Goal: Information Seeking & Learning: Learn about a topic

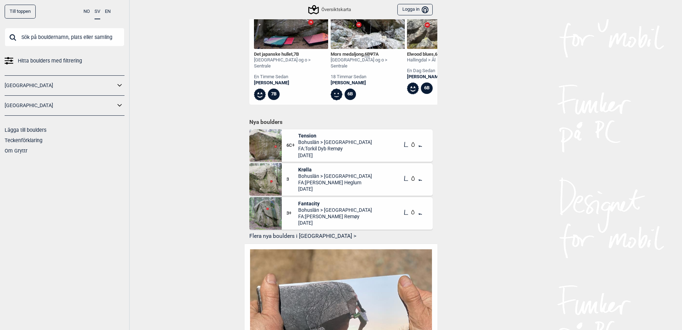
scroll to position [321, 0]
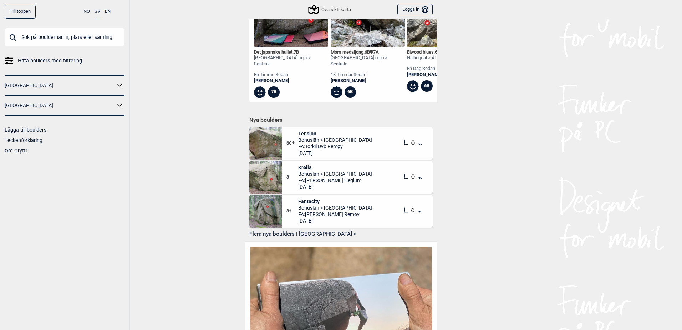
click at [320, 139] on span "Bohuslän > [GEOGRAPHIC_DATA]" at bounding box center [335, 140] width 74 height 6
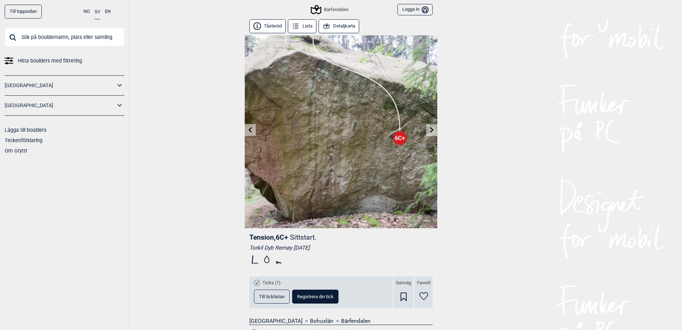
click at [331, 27] on button "Detaljkarta" at bounding box center [338, 26] width 41 height 14
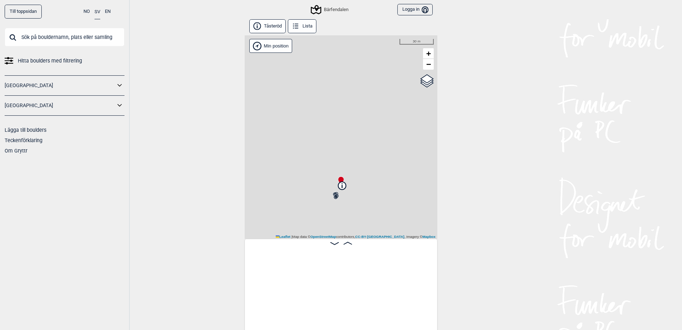
scroll to position [0, 118]
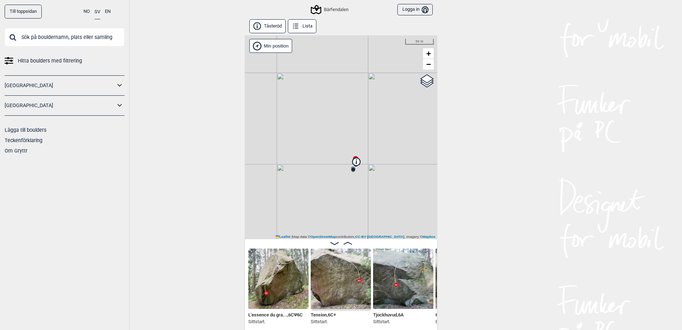
click at [287, 281] on img at bounding box center [278, 278] width 60 height 60
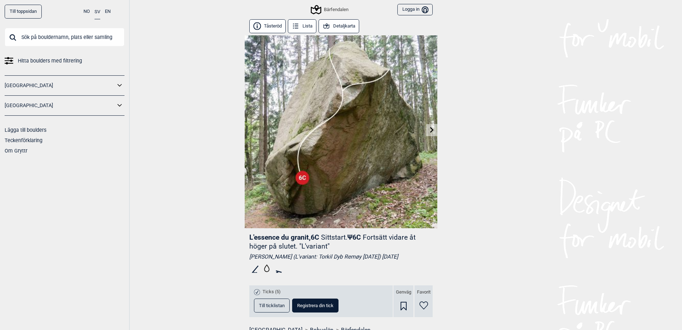
click at [430, 130] on icon at bounding box center [432, 130] width 4 height 6
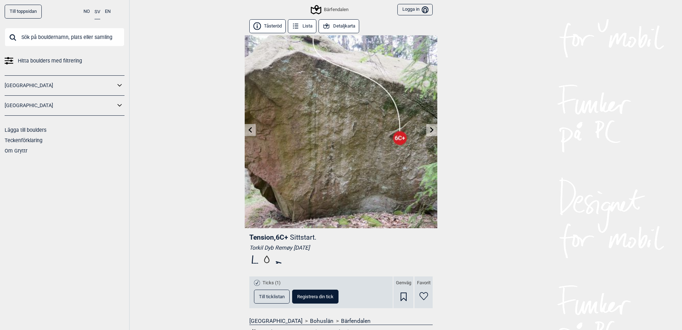
click at [430, 130] on icon at bounding box center [432, 130] width 4 height 6
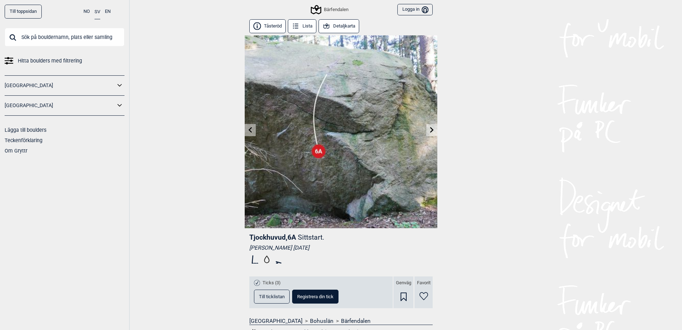
click at [430, 130] on icon at bounding box center [432, 130] width 4 height 6
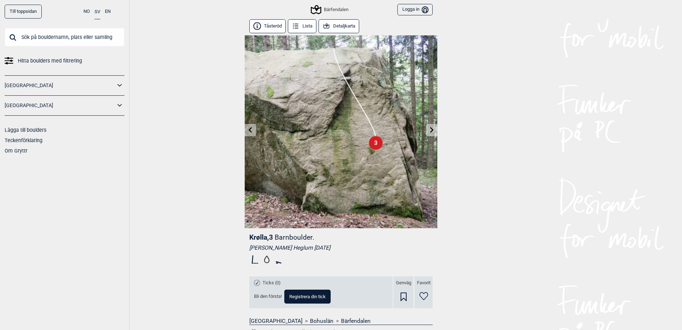
click at [430, 130] on icon at bounding box center [432, 130] width 4 height 6
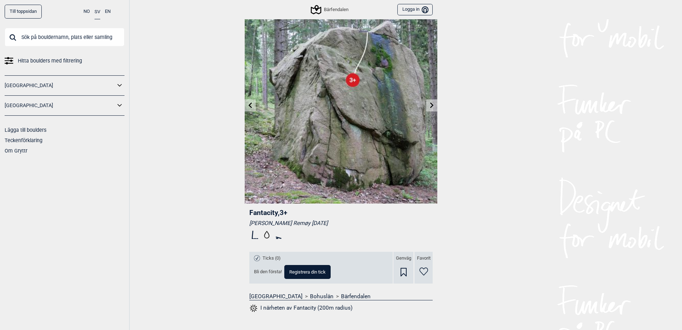
scroll to position [36, 0]
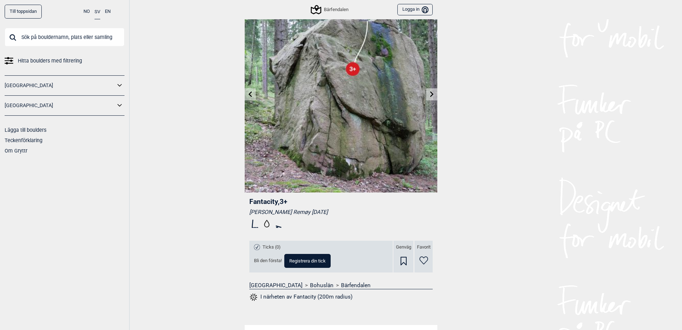
click at [341, 287] on link "Bärfendalen" at bounding box center [356, 284] width 30 height 7
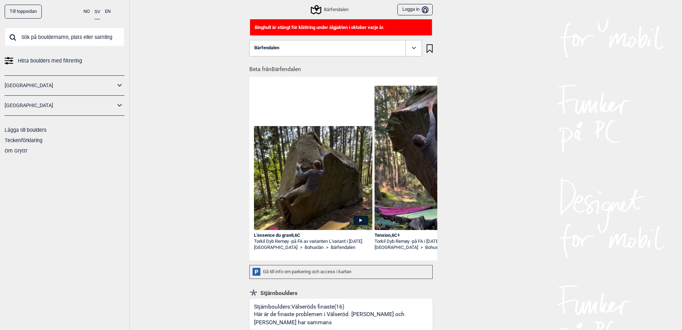
click at [311, 11] on icon at bounding box center [316, 10] width 14 height 14
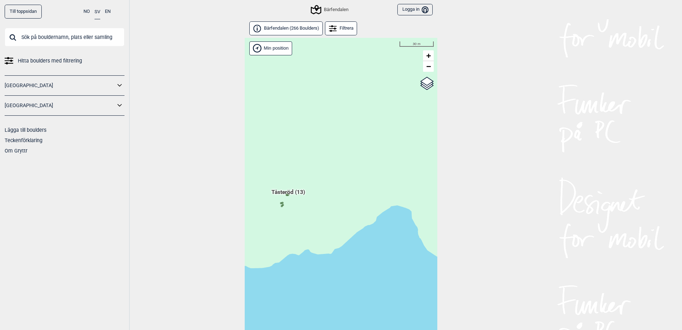
scroll to position [18, 0]
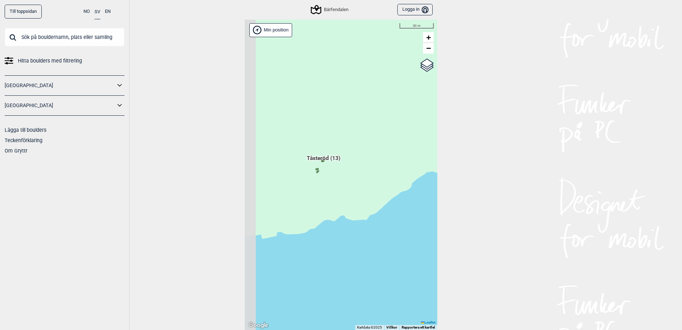
drag, startPoint x: 314, startPoint y: 224, endPoint x: 357, endPoint y: 203, distance: 47.7
click at [357, 203] on div "Hallingdal Gol [PERSON_NAME] Kolomoen [GEOGRAPHIC_DATA] [GEOGRAPHIC_DATA] [GEOG…" at bounding box center [341, 175] width 193 height 310
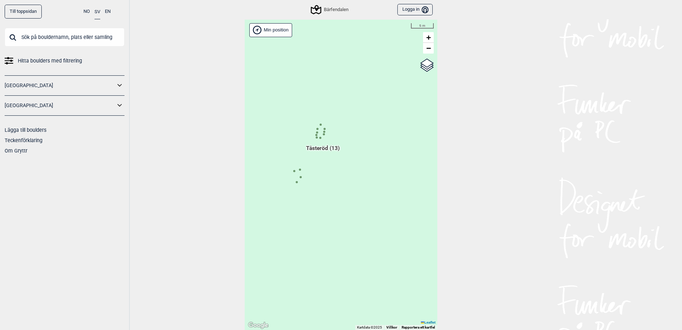
click at [299, 170] on circle at bounding box center [300, 169] width 2 height 2
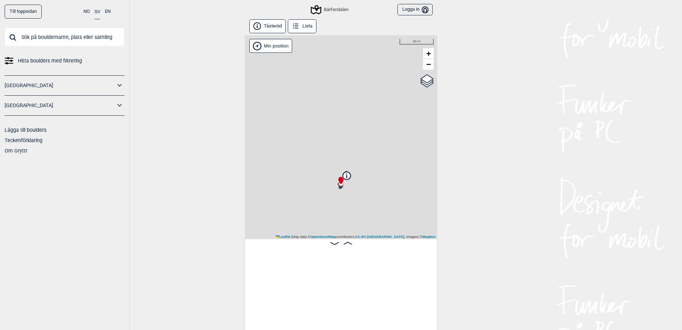
scroll to position [0, 603]
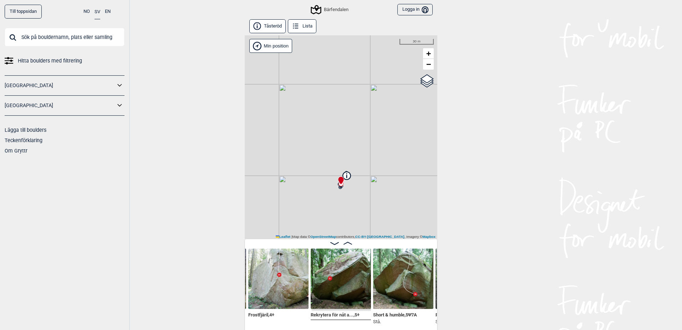
click at [345, 171] on icon at bounding box center [348, 174] width 6 height 6
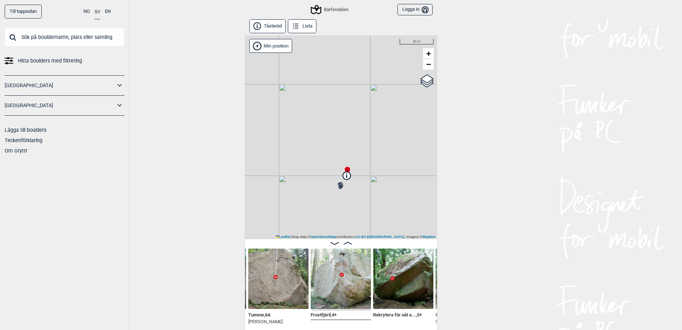
click at [251, 289] on img at bounding box center [278, 278] width 60 height 60
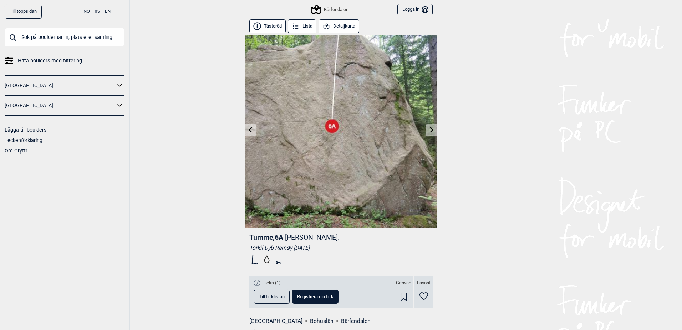
click at [248, 131] on icon at bounding box center [251, 130] width 6 height 6
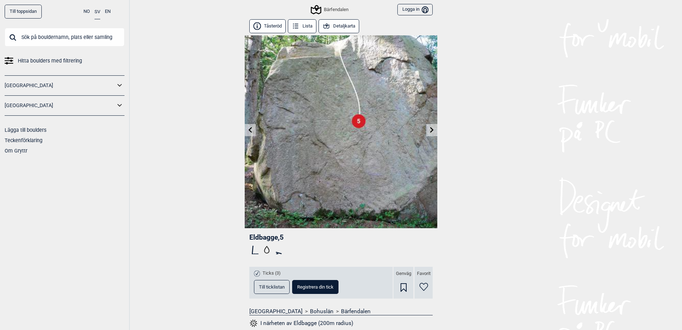
click at [248, 131] on icon at bounding box center [251, 130] width 6 height 6
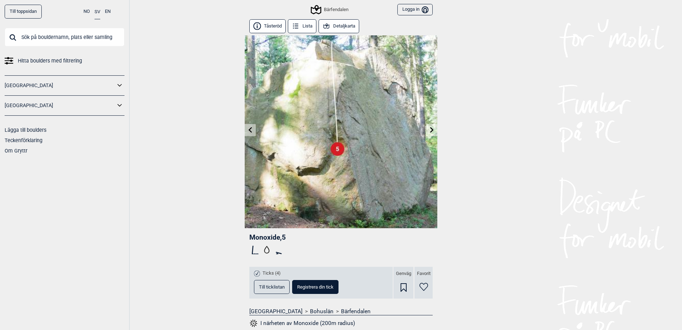
click at [248, 131] on icon at bounding box center [251, 130] width 6 height 6
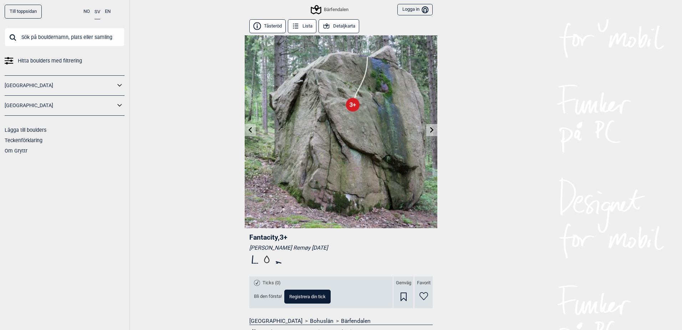
click at [248, 131] on icon at bounding box center [251, 130] width 6 height 6
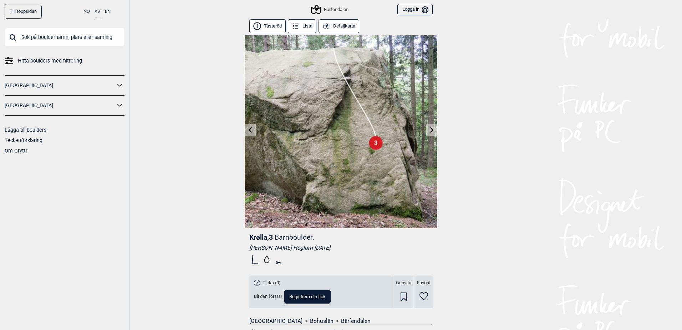
click at [248, 131] on icon at bounding box center [251, 130] width 6 height 6
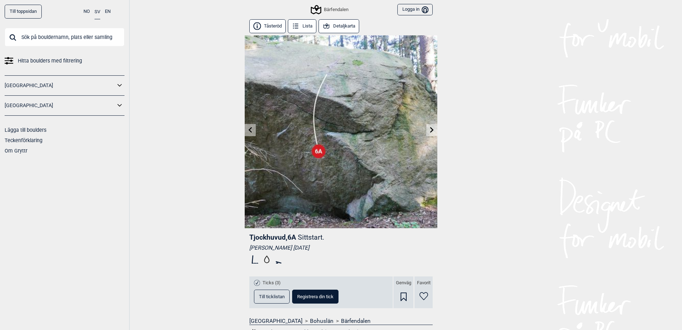
click at [248, 131] on icon at bounding box center [251, 130] width 6 height 6
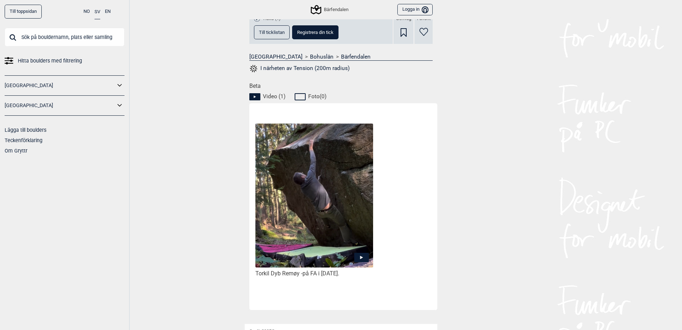
scroll to position [321, 0]
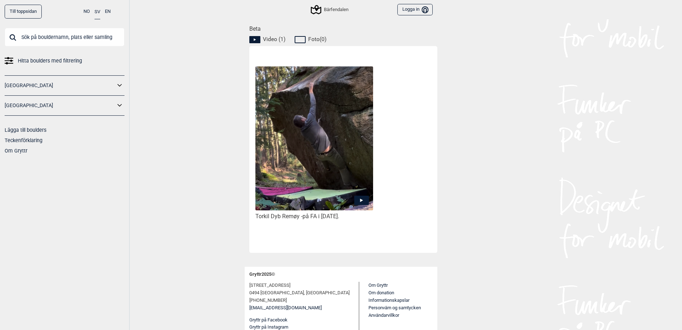
click at [304, 137] on img at bounding box center [314, 138] width 118 height 144
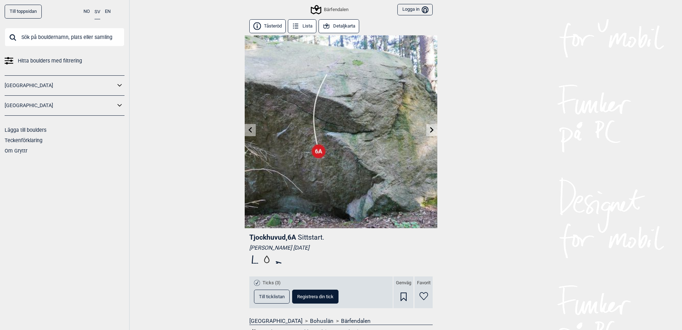
click at [245, 128] on link at bounding box center [250, 130] width 11 height 12
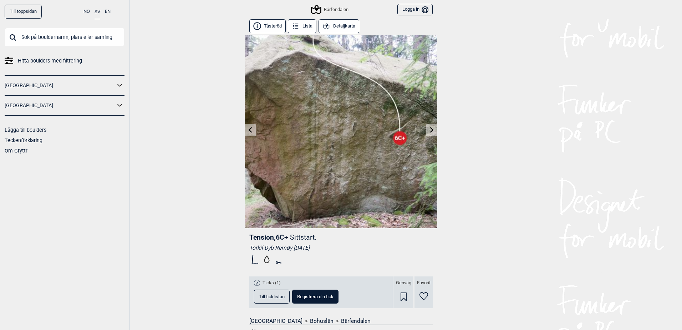
click at [248, 128] on icon at bounding box center [251, 130] width 6 height 6
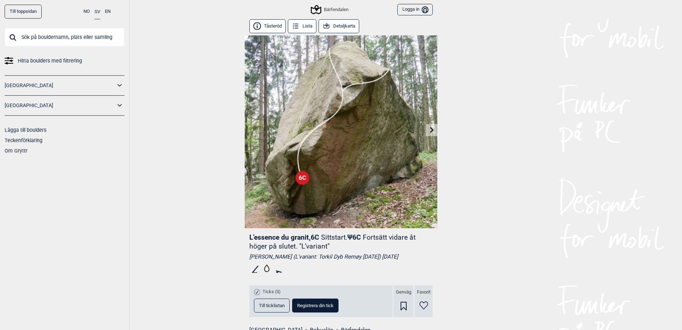
click at [245, 128] on img at bounding box center [341, 131] width 193 height 193
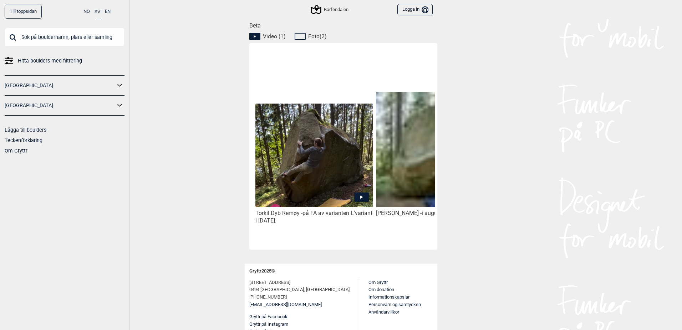
scroll to position [338, 0]
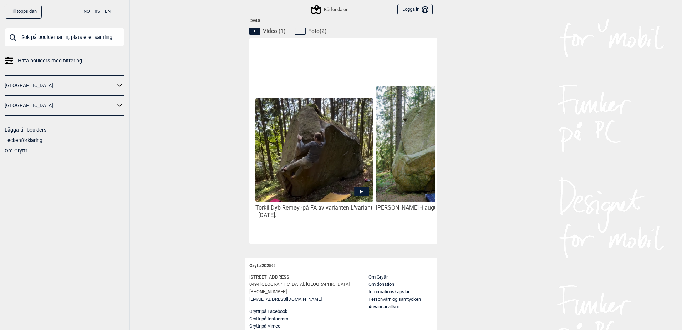
click at [363, 192] on icon at bounding box center [361, 191] width 15 height 9
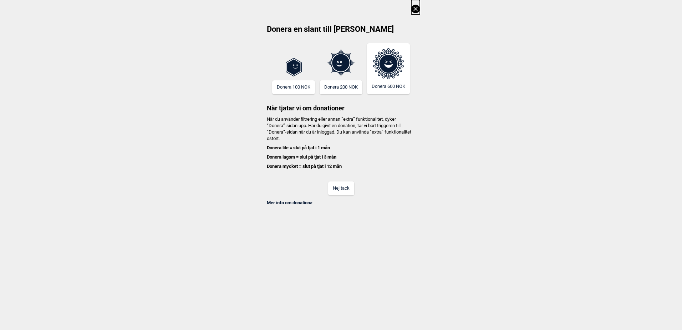
click at [338, 188] on button "Nej tack" at bounding box center [341, 188] width 26 height 14
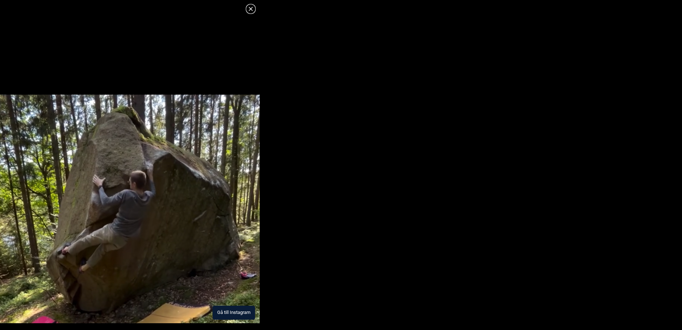
click at [243, 310] on button "Gå till Instagram" at bounding box center [234, 312] width 42 height 14
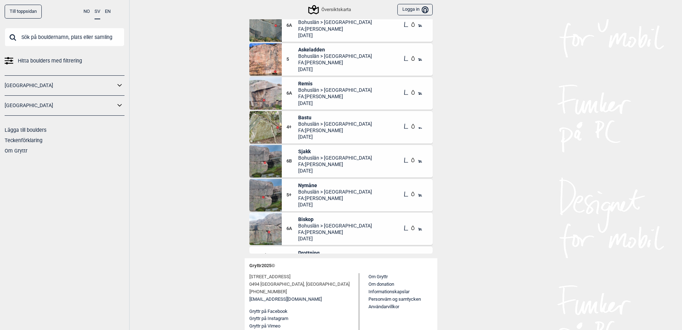
scroll to position [285, 0]
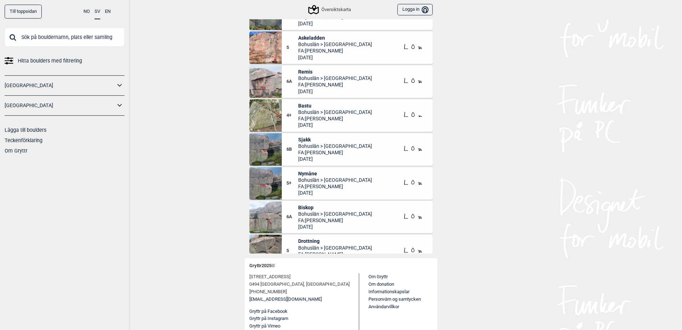
click at [302, 139] on span "Sjakk" at bounding box center [335, 139] width 74 height 6
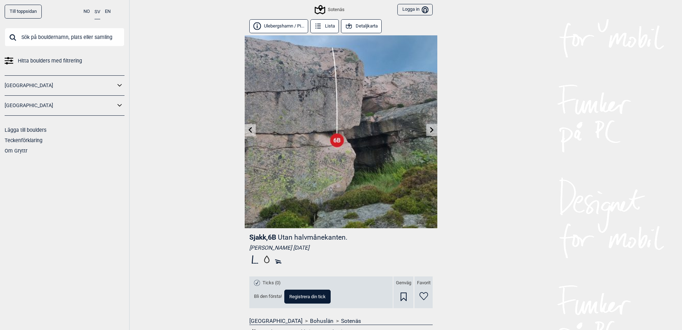
click at [333, 8] on div "Sotenäs" at bounding box center [330, 9] width 29 height 9
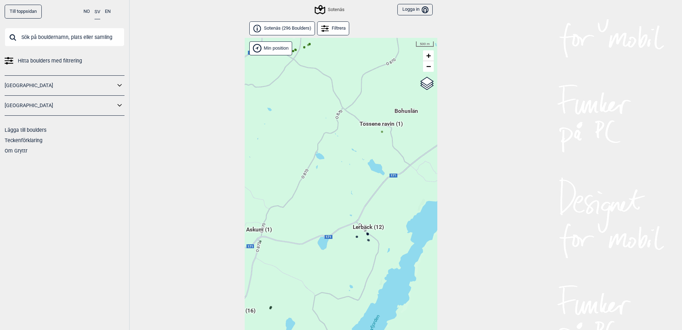
scroll to position [18, 0]
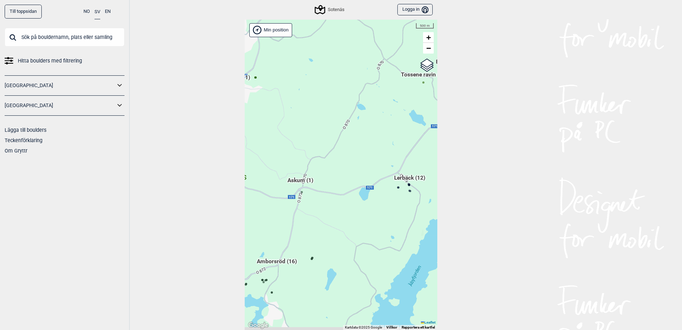
drag, startPoint x: 350, startPoint y: 178, endPoint x: 392, endPoint y: 146, distance: 51.9
click at [392, 146] on div "Hallingdal Gol [PERSON_NAME] Kolomoen [GEOGRAPHIC_DATA] [GEOGRAPHIC_DATA] [GEOG…" at bounding box center [341, 175] width 193 height 310
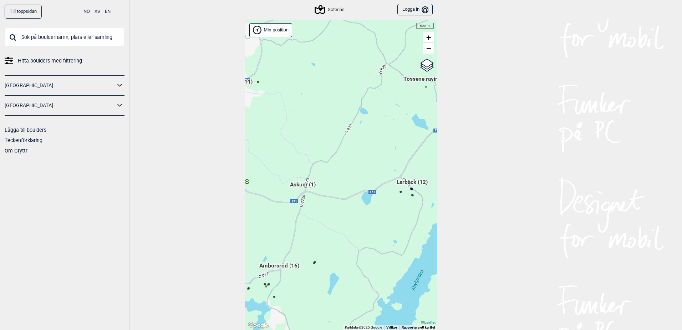
drag, startPoint x: 343, startPoint y: 157, endPoint x: 364, endPoint y: 206, distance: 53.7
click at [363, 203] on div "Hallingdal Gol [PERSON_NAME] Kolomoen [GEOGRAPHIC_DATA] [GEOGRAPHIC_DATA] [GEOG…" at bounding box center [341, 175] width 193 height 310
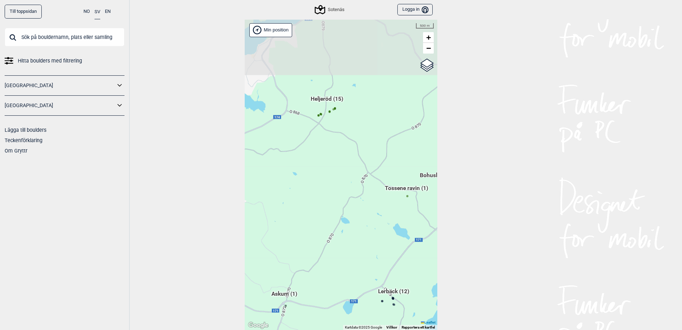
drag, startPoint x: 285, startPoint y: 138, endPoint x: 261, endPoint y: 184, distance: 51.8
click at [261, 184] on div "Hallingdal Gol [PERSON_NAME] Kolomoen [GEOGRAPHIC_DATA] [GEOGRAPHIC_DATA] [GEOG…" at bounding box center [341, 175] width 193 height 310
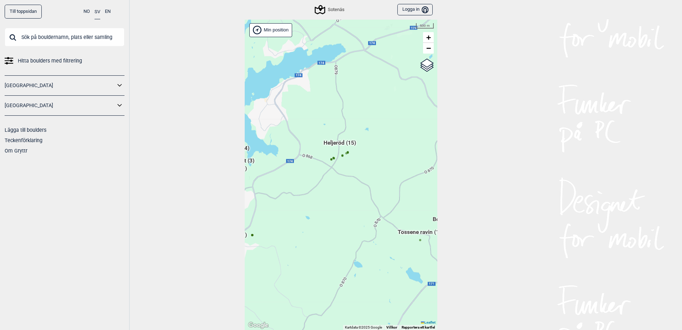
drag, startPoint x: 346, startPoint y: 132, endPoint x: 359, endPoint y: 174, distance: 44.6
click at [359, 174] on div "Hallingdal Gol [PERSON_NAME] Kolomoen [GEOGRAPHIC_DATA] [GEOGRAPHIC_DATA] [GEOG…" at bounding box center [341, 175] width 193 height 310
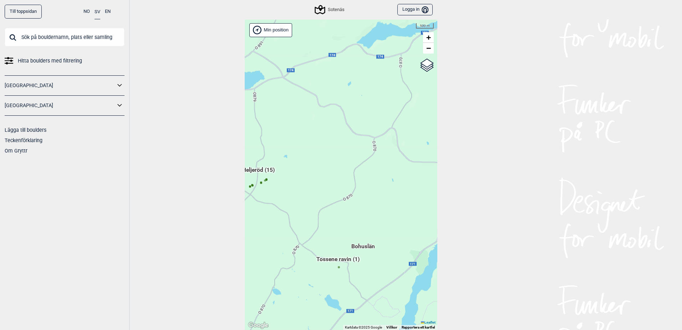
drag, startPoint x: 356, startPoint y: 107, endPoint x: 351, endPoint y: 90, distance: 17.7
click at [351, 90] on div "Hallingdal Gol [PERSON_NAME] Kolomoen [GEOGRAPHIC_DATA] [GEOGRAPHIC_DATA] [GEOG…" at bounding box center [341, 175] width 193 height 310
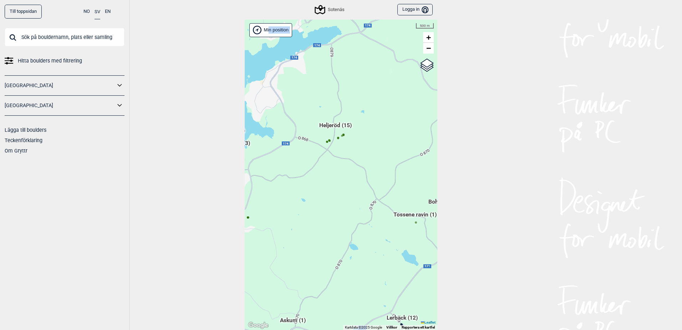
drag, startPoint x: 290, startPoint y: 149, endPoint x: 358, endPoint y: 112, distance: 76.9
click at [358, 112] on div "Till toppsidan NO SV EN Hitta boulders med filtrering [GEOGRAPHIC_DATA] [GEOGRA…" at bounding box center [341, 165] width 682 height 330
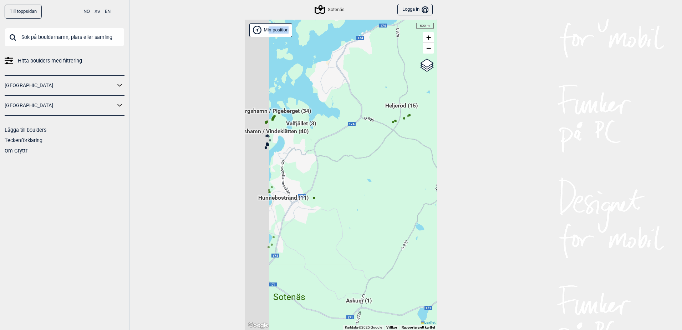
drag, startPoint x: 358, startPoint y: 112, endPoint x: 410, endPoint y: 139, distance: 59.0
click at [408, 139] on div "Hallingdal Gol [PERSON_NAME] Kolomoen [GEOGRAPHIC_DATA] [GEOGRAPHIC_DATA] [GEOG…" at bounding box center [341, 175] width 193 height 310
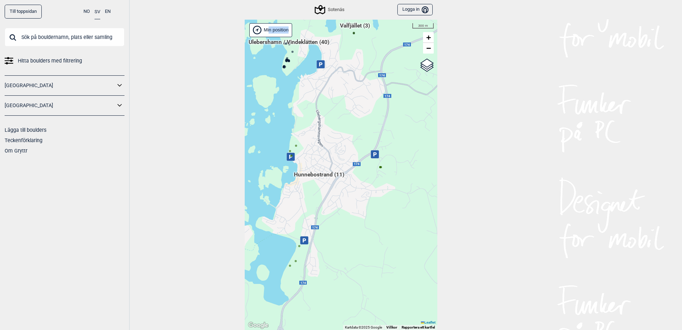
drag, startPoint x: 318, startPoint y: 140, endPoint x: 352, endPoint y: 134, distance: 33.6
click at [347, 134] on div "Hallingdal Gol [PERSON_NAME] Kolomoen [GEOGRAPHIC_DATA] [GEOGRAPHIC_DATA] [GEOG…" at bounding box center [341, 175] width 193 height 310
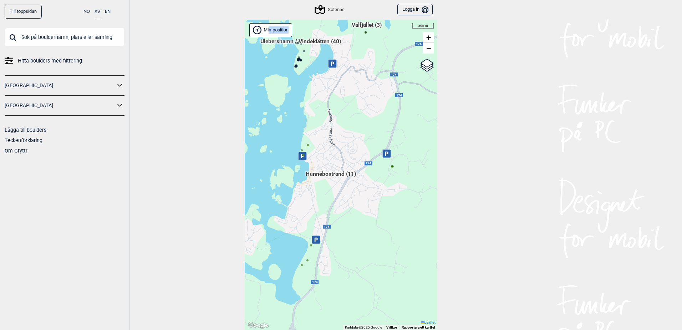
click at [306, 260] on circle at bounding box center [307, 260] width 2 height 2
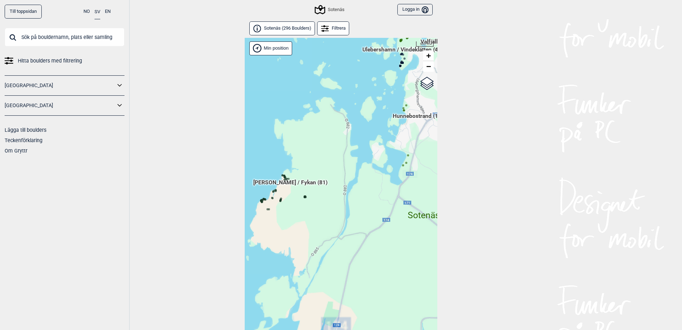
scroll to position [18, 0]
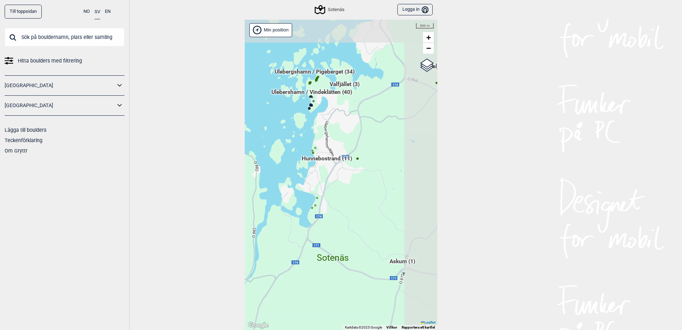
drag, startPoint x: 382, startPoint y: 122, endPoint x: 290, endPoint y: 188, distance: 112.5
click at [290, 188] on div "Hallingdal Gol [PERSON_NAME] Kolomoen [GEOGRAPHIC_DATA] [GEOGRAPHIC_DATA] [GEOG…" at bounding box center [341, 175] width 193 height 310
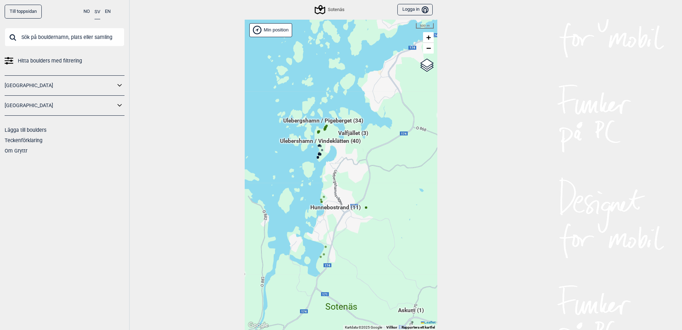
drag, startPoint x: 328, startPoint y: 114, endPoint x: 346, endPoint y: 184, distance: 72.1
click at [346, 184] on div "Hallingdal Gol [PERSON_NAME] Kolomoen [GEOGRAPHIC_DATA] [GEOGRAPHIC_DATA] [GEOG…" at bounding box center [341, 175] width 193 height 310
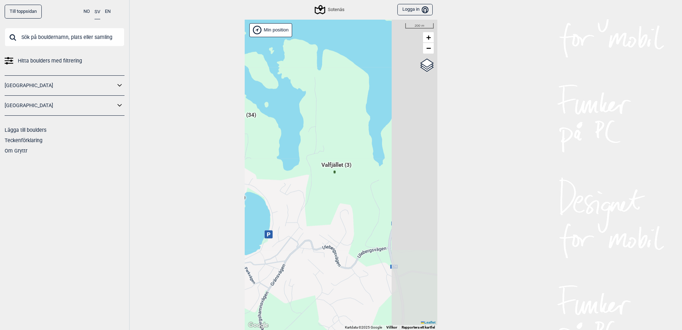
drag, startPoint x: 408, startPoint y: 223, endPoint x: 327, endPoint y: 197, distance: 85.3
click at [327, 197] on div "Hallingdal Gol [PERSON_NAME] Kolomoen [GEOGRAPHIC_DATA] [GEOGRAPHIC_DATA] [GEOG…" at bounding box center [341, 175] width 193 height 310
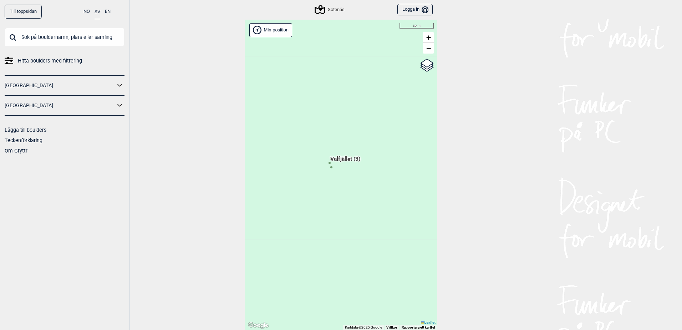
click at [330, 167] on span "Valfjället (3)" at bounding box center [345, 162] width 30 height 14
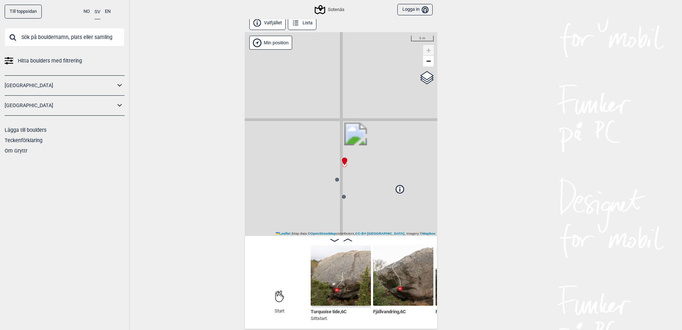
scroll to position [4, 0]
click at [344, 271] on img at bounding box center [341, 274] width 60 height 60
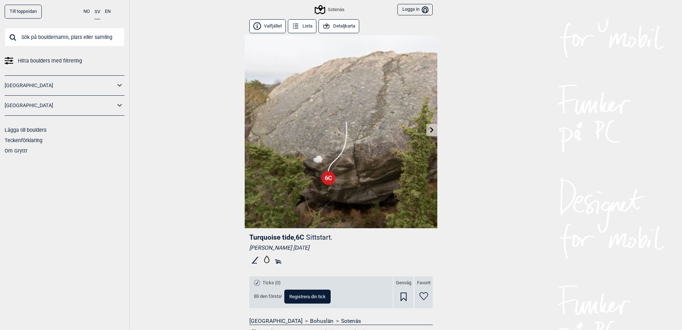
click at [429, 127] on icon at bounding box center [432, 130] width 6 height 6
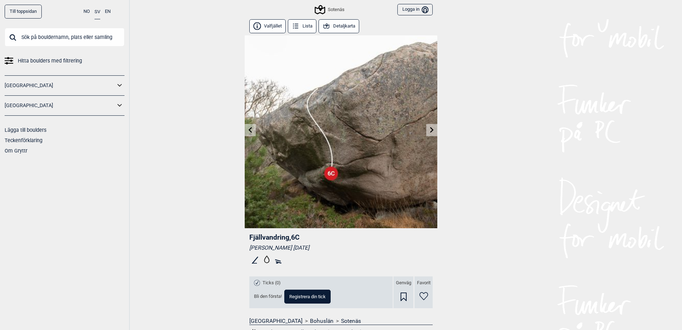
click at [429, 127] on icon at bounding box center [432, 130] width 6 height 6
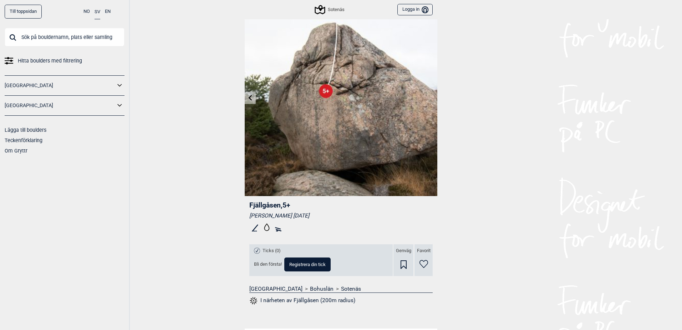
scroll to position [31, 0]
click at [249, 97] on icon at bounding box center [251, 98] width 4 height 6
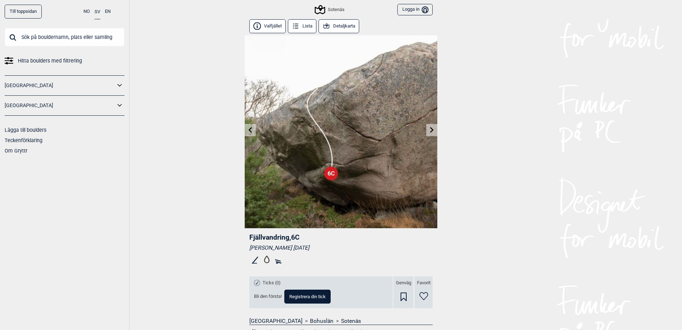
click at [248, 97] on img at bounding box center [341, 131] width 193 height 193
click at [250, 130] on icon at bounding box center [251, 130] width 6 height 6
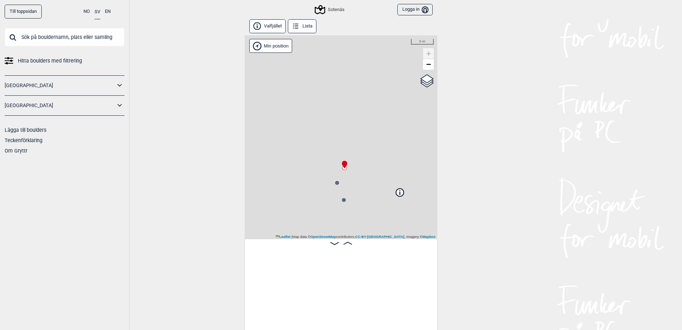
scroll to position [0, 56]
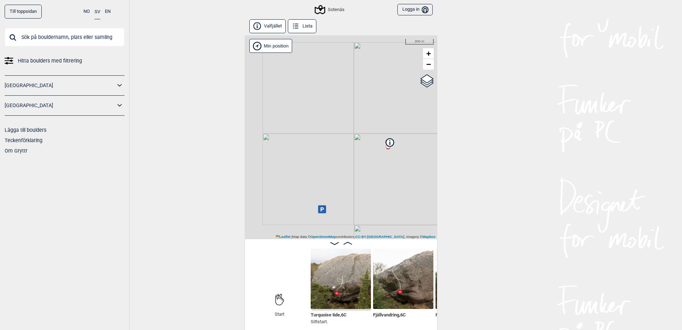
drag, startPoint x: 284, startPoint y: 141, endPoint x: 392, endPoint y: 152, distance: 109.3
click at [392, 152] on div "Sotenäs Min position 200 m + − OpenStreetMap Google satellite Leaflet | Map dat…" at bounding box center [341, 136] width 193 height 203
drag, startPoint x: 281, startPoint y: 149, endPoint x: 353, endPoint y: 123, distance: 76.6
click at [353, 123] on div "Sotenäs Min position 200 m + − OpenStreetMap Google satellite Leaflet | Map dat…" at bounding box center [341, 136] width 193 height 203
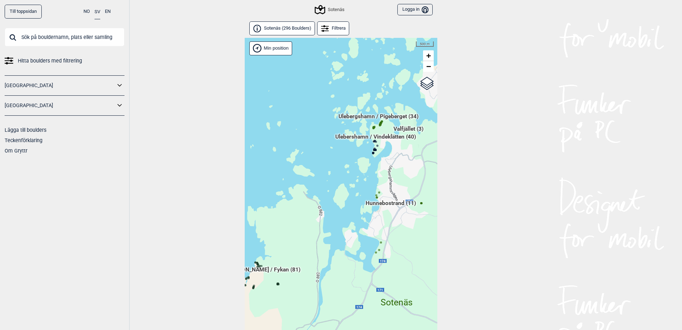
scroll to position [18, 0]
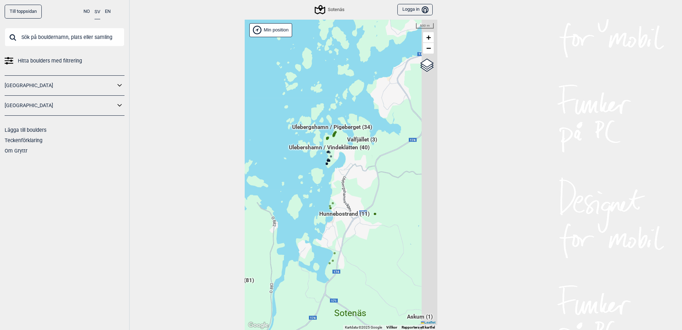
drag, startPoint x: 395, startPoint y: 147, endPoint x: 344, endPoint y: 178, distance: 59.9
click at [344, 178] on div "Hallingdal Gol [PERSON_NAME] Kolomoen [GEOGRAPHIC_DATA] [GEOGRAPHIC_DATA] [GEOG…" at bounding box center [341, 175] width 193 height 310
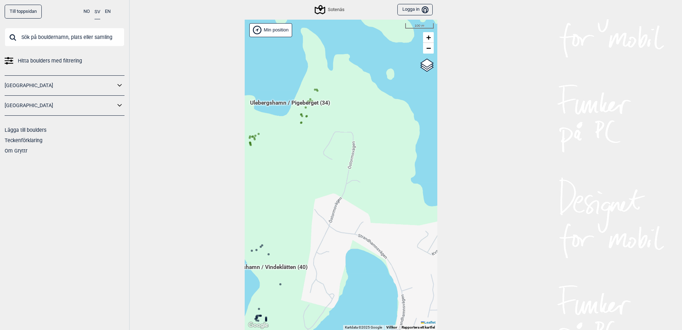
click at [316, 91] on icon at bounding box center [318, 91] width 4 height 4
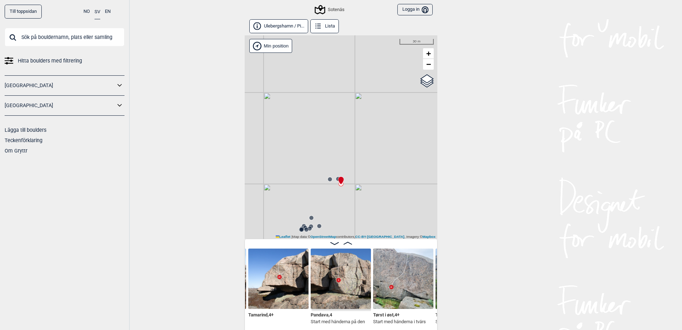
scroll to position [4, 0]
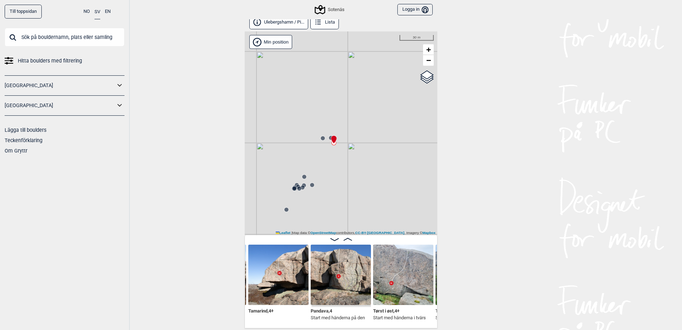
drag, startPoint x: 373, startPoint y: 203, endPoint x: 357, endPoint y: 165, distance: 40.7
click at [357, 165] on div "Sotenäs Min position 30 m + − OpenStreetMap Google satellite Leaflet | Map data…" at bounding box center [341, 132] width 193 height 203
click at [260, 276] on img at bounding box center [278, 274] width 60 height 60
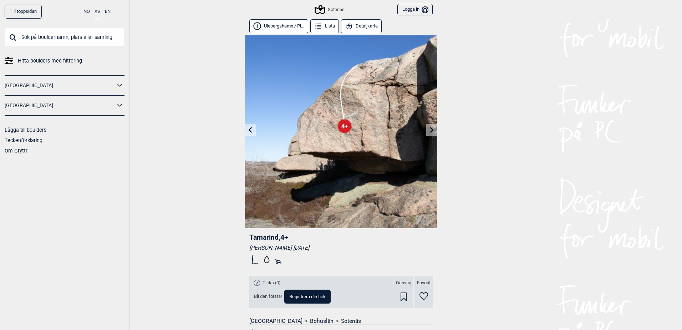
click at [430, 128] on icon at bounding box center [432, 130] width 4 height 6
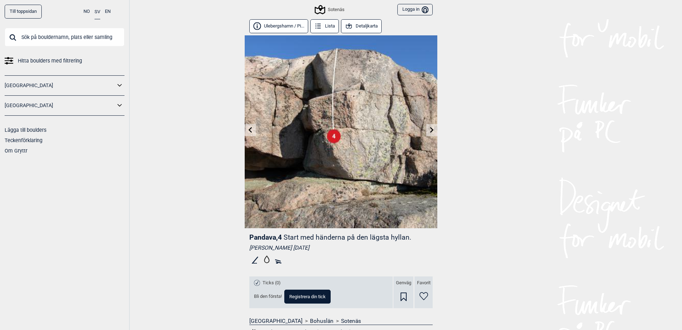
click at [430, 128] on icon at bounding box center [432, 130] width 4 height 6
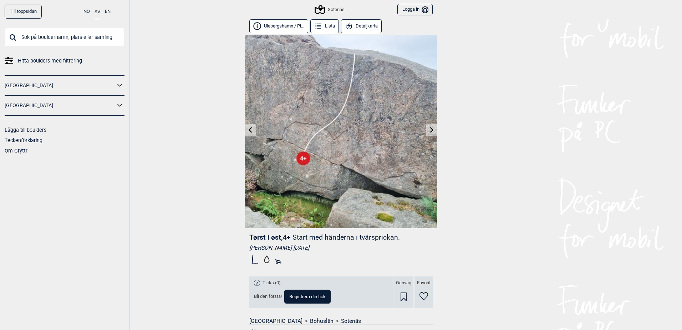
click at [430, 131] on icon at bounding box center [432, 130] width 4 height 6
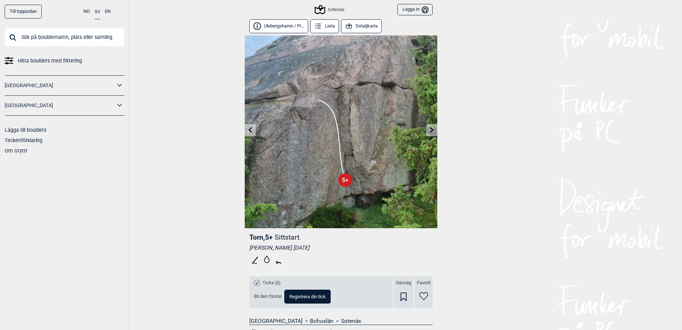
click at [430, 131] on icon at bounding box center [432, 130] width 4 height 6
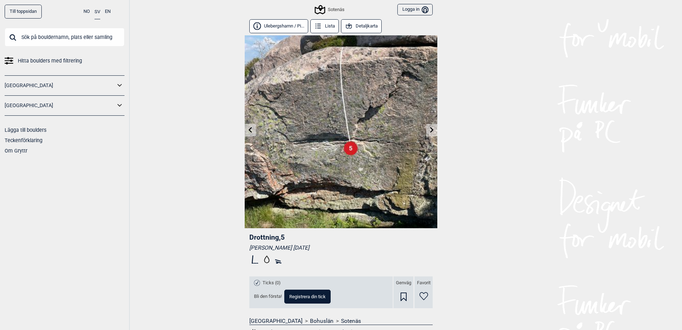
click at [430, 131] on icon at bounding box center [432, 130] width 4 height 6
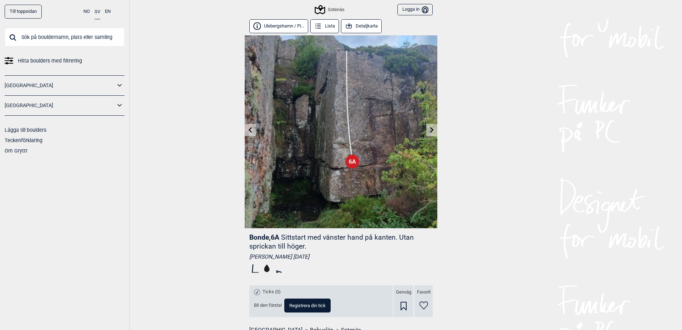
click at [430, 131] on icon at bounding box center [432, 130] width 4 height 6
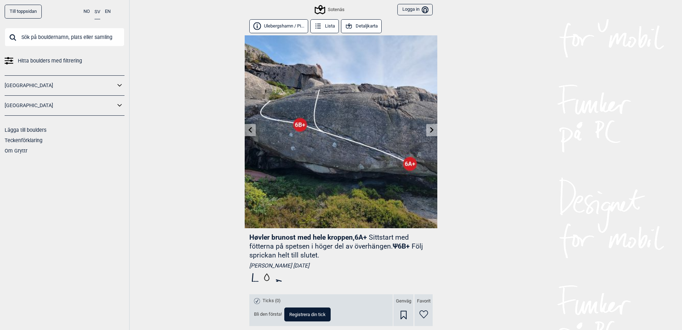
click at [430, 131] on icon at bounding box center [432, 130] width 4 height 6
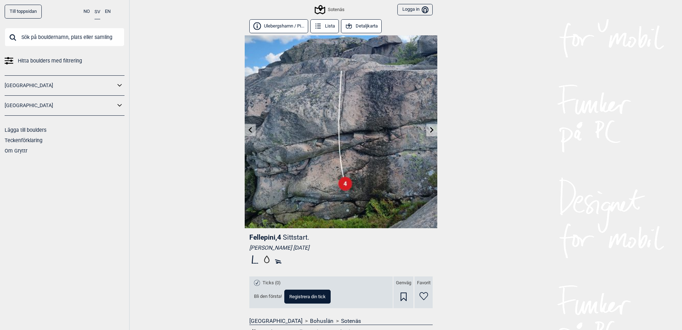
click at [430, 131] on icon at bounding box center [432, 130] width 4 height 6
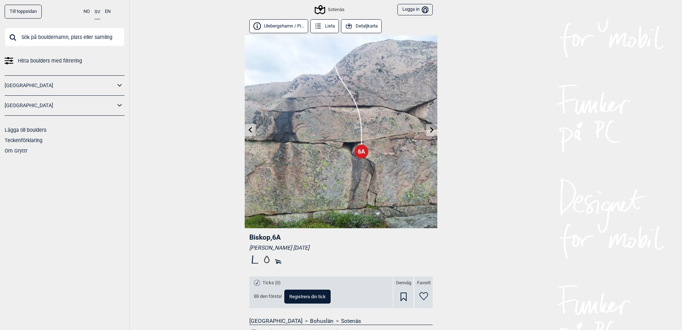
click at [430, 131] on icon at bounding box center [432, 130] width 4 height 6
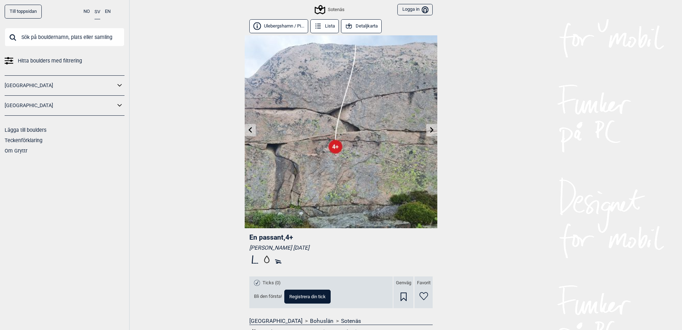
click at [430, 131] on icon at bounding box center [432, 130] width 4 height 6
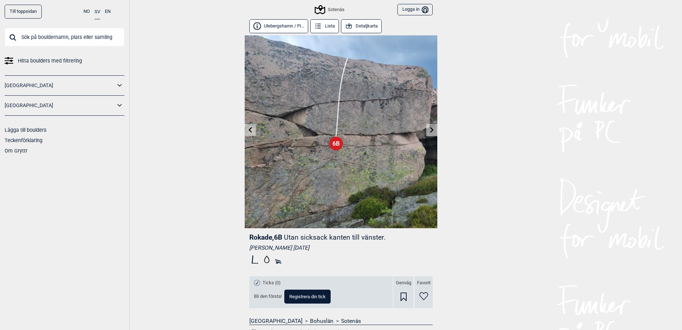
click at [430, 131] on icon at bounding box center [432, 130] width 4 height 6
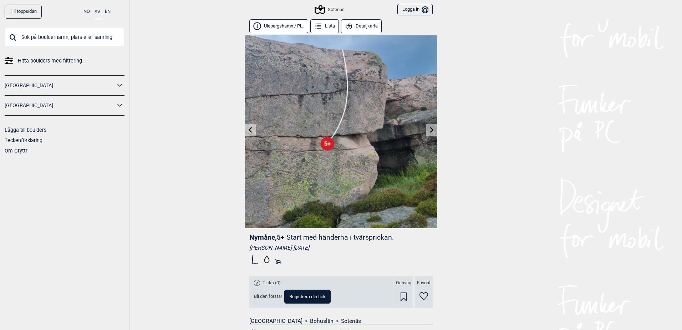
click at [358, 27] on button "Detaljkarta" at bounding box center [361, 26] width 41 height 14
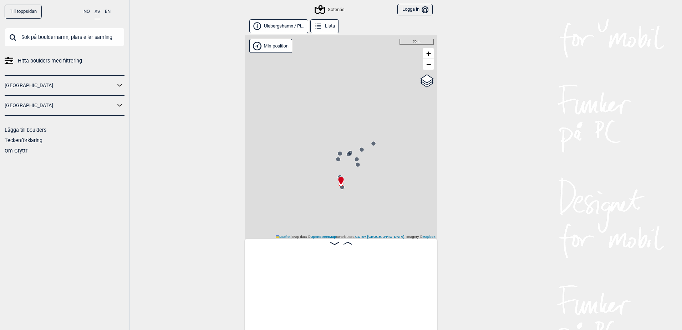
scroll to position [0, 1869]
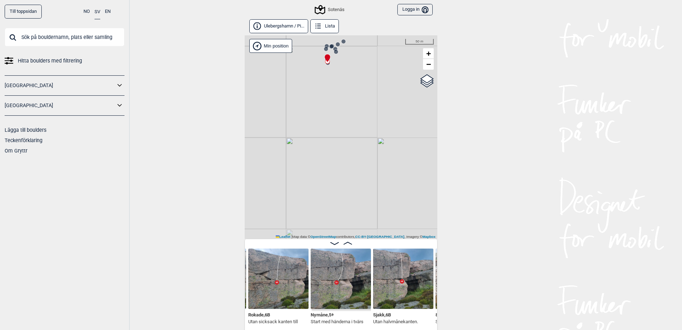
drag, startPoint x: 346, startPoint y: 204, endPoint x: 327, endPoint y: 75, distance: 130.5
click at [327, 75] on div "Sotenäs Min position 50 m + − OpenStreetMap Google satellite Leaflet | Map data…" at bounding box center [341, 136] width 193 height 203
drag, startPoint x: 337, startPoint y: 88, endPoint x: 344, endPoint y: 123, distance: 35.7
click at [344, 123] on div "Sotenäs Min position 50 m + − OpenStreetMap Google satellite Leaflet | Map data…" at bounding box center [341, 136] width 193 height 203
drag, startPoint x: 387, startPoint y: 99, endPoint x: 387, endPoint y: 138, distance: 39.6
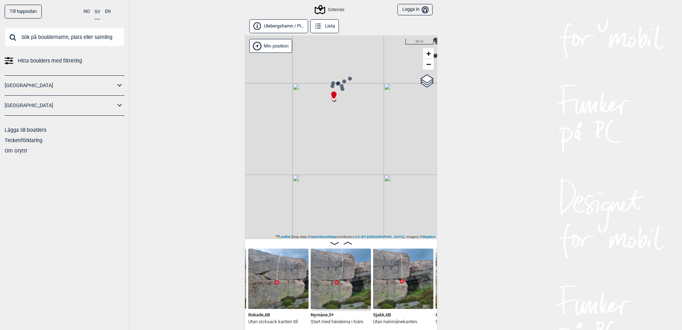
click at [387, 138] on div "Sotenäs Min position 50 m + − OpenStreetMap Google satellite Leaflet | Map data…" at bounding box center [341, 136] width 193 height 203
click at [416, 88] on span "Google satellite" at bounding box center [417, 86] width 26 height 4
click at [404, 88] on input "Google satellite" at bounding box center [401, 85] width 5 height 5
radio input "true"
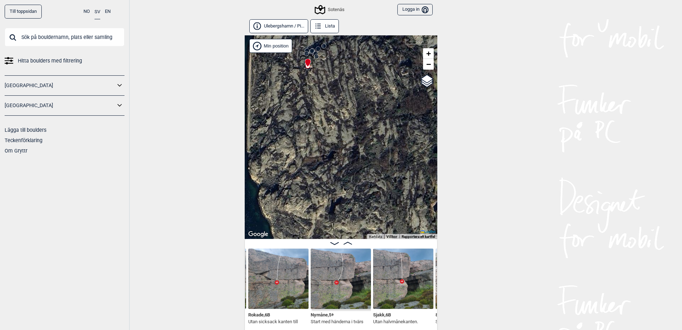
drag, startPoint x: 368, startPoint y: 179, endPoint x: 342, endPoint y: 106, distance: 77.9
click at [342, 106] on div "Sotenäs Min position 50 m + − OpenStreetMap Google satellite Leaflet Kortkomman…" at bounding box center [341, 136] width 193 height 203
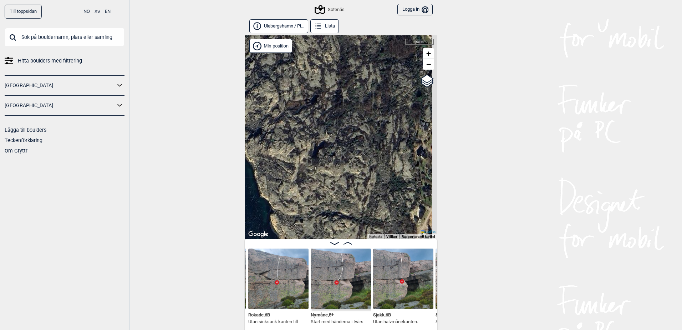
drag, startPoint x: 344, startPoint y: 160, endPoint x: 336, endPoint y: 95, distance: 65.8
click at [333, 103] on div "Sotenäs Min position 50 m + − OpenStreetMap Google satellite Leaflet Kortkomman…" at bounding box center [341, 136] width 193 height 203
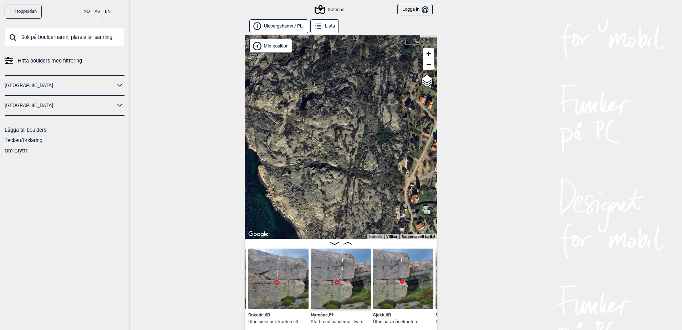
drag, startPoint x: 356, startPoint y: 156, endPoint x: 310, endPoint y: 129, distance: 53.4
click at [310, 129] on div "Sotenäs Min position 50 m + − OpenStreetMap Google satellite Leaflet Kortkomman…" at bounding box center [341, 136] width 193 height 203
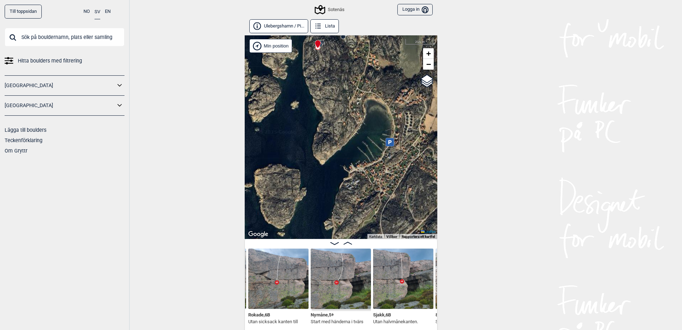
drag, startPoint x: 302, startPoint y: 141, endPoint x: 326, endPoint y: 106, distance: 41.8
click at [326, 106] on div "Sotenäs Min position 200 m + − OpenStreetMap Google satellite Leaflet Kortkomma…" at bounding box center [341, 136] width 193 height 203
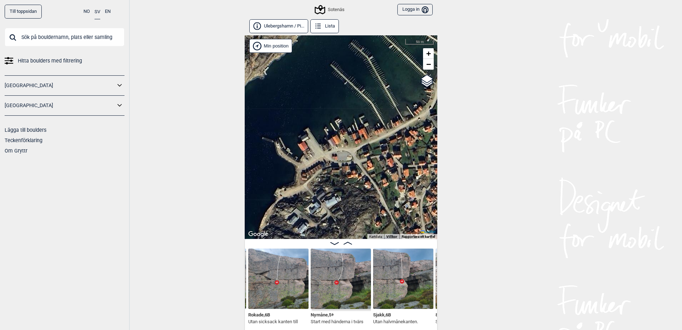
drag, startPoint x: 287, startPoint y: 160, endPoint x: 373, endPoint y: 139, distance: 88.8
click at [373, 139] on div "Sotenäs Min position 50 m + − OpenStreetMap Google satellite Leaflet Kortkomman…" at bounding box center [341, 136] width 193 height 203
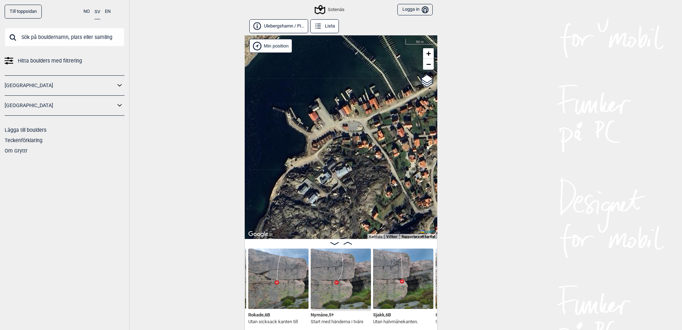
drag, startPoint x: 317, startPoint y: 181, endPoint x: 353, endPoint y: 122, distance: 68.8
click at [352, 123] on div "Sotenäs Min position 50 m + − OpenStreetMap Google satellite Leaflet Kortkomman…" at bounding box center [341, 136] width 193 height 203
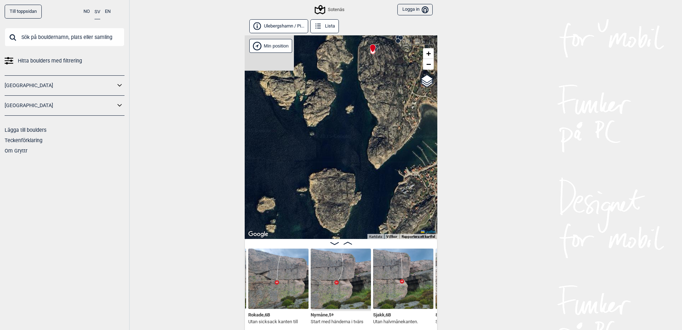
drag, startPoint x: 286, startPoint y: 103, endPoint x: 384, endPoint y: 179, distance: 124.6
click at [384, 179] on div "Sotenäs Min position 200 m + − OpenStreetMap Google satellite Leaflet Kortkomma…" at bounding box center [341, 136] width 193 height 203
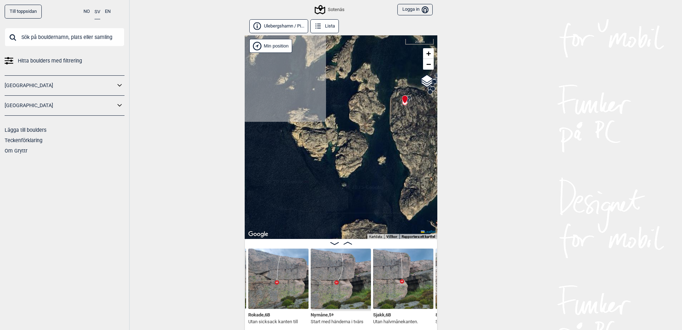
drag, startPoint x: 315, startPoint y: 108, endPoint x: 347, endPoint y: 159, distance: 60.3
click at [347, 159] on div "Sotenäs Min position 200 m + − OpenStreetMap Google satellite Leaflet Kortkomma…" at bounding box center [341, 136] width 193 height 203
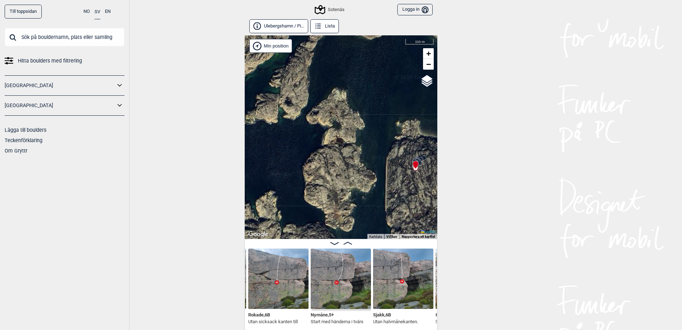
drag, startPoint x: 370, startPoint y: 74, endPoint x: 314, endPoint y: 182, distance: 121.4
click at [314, 182] on div "Sotenäs Min position 100 m + − OpenStreetMap Google satellite Leaflet Kortkomma…" at bounding box center [341, 136] width 193 height 203
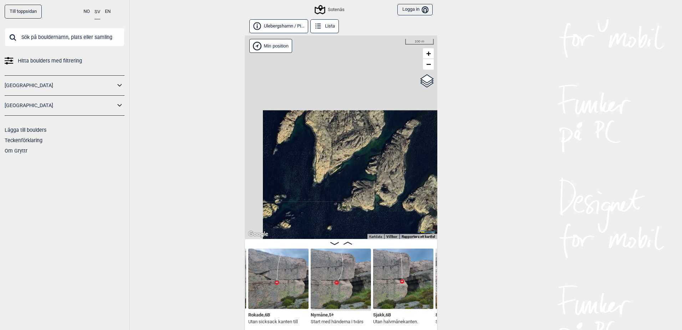
drag, startPoint x: 258, startPoint y: 105, endPoint x: 358, endPoint y: 194, distance: 134.2
click at [356, 193] on div "Sotenäs Min position 100 m + − OpenStreetMap Google satellite Leaflet Kortkomma…" at bounding box center [341, 136] width 193 height 203
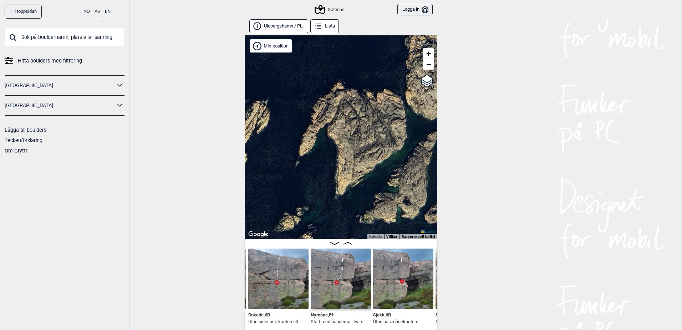
drag, startPoint x: 359, startPoint y: 182, endPoint x: 239, endPoint y: 169, distance: 120.9
click at [239, 169] on div "Till toppsidan NO SV EN Hitta boulders med filtrering [GEOGRAPHIC_DATA] [GEOGRA…" at bounding box center [341, 165] width 682 height 330
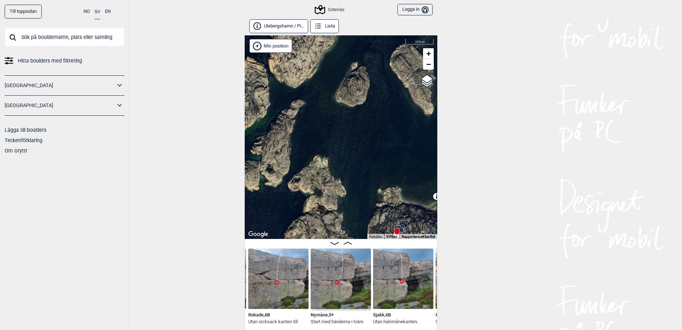
drag, startPoint x: 309, startPoint y: 188, endPoint x: 278, endPoint y: 127, distance: 68.1
click at [298, 163] on div "Sotenäs Min position 100 m + − OpenStreetMap Google satellite Leaflet Kortkomma…" at bounding box center [341, 136] width 193 height 203
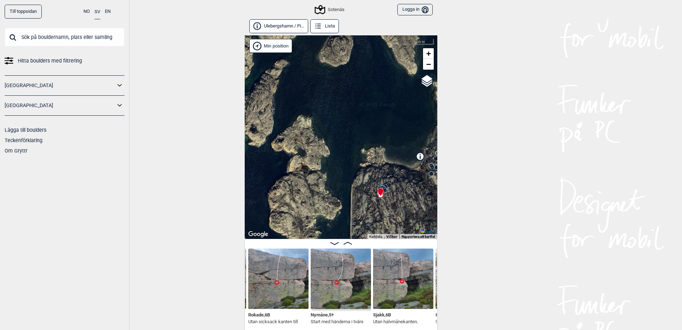
drag, startPoint x: 289, startPoint y: 176, endPoint x: 272, endPoint y: 128, distance: 50.9
click at [272, 128] on div "Sotenäs Min position 100 m + − OpenStreetMap Google satellite Leaflet Kortkomma…" at bounding box center [341, 136] width 193 height 203
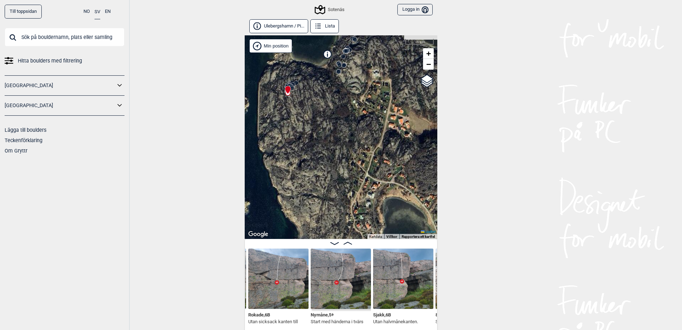
drag, startPoint x: 398, startPoint y: 157, endPoint x: 326, endPoint y: 114, distance: 83.8
click at [326, 114] on div "Sotenäs Min position 100 m + − OpenStreetMap Google satellite Leaflet Kortkomma…" at bounding box center [341, 136] width 193 height 203
click at [291, 88] on circle at bounding box center [292, 88] width 4 height 4
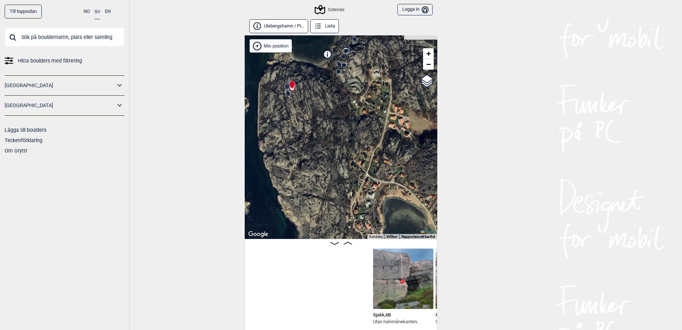
scroll to position [0, 2056]
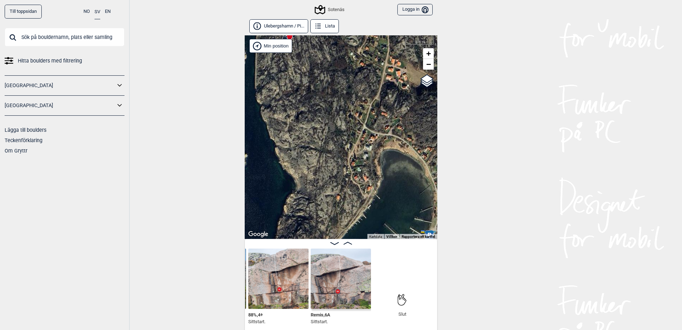
drag, startPoint x: 303, startPoint y: 176, endPoint x: 307, endPoint y: 100, distance: 76.1
click at [305, 104] on div "Sotenäs Min position 100 m + − OpenStreetMap Google satellite Leaflet Kortkomma…" at bounding box center [341, 136] width 193 height 203
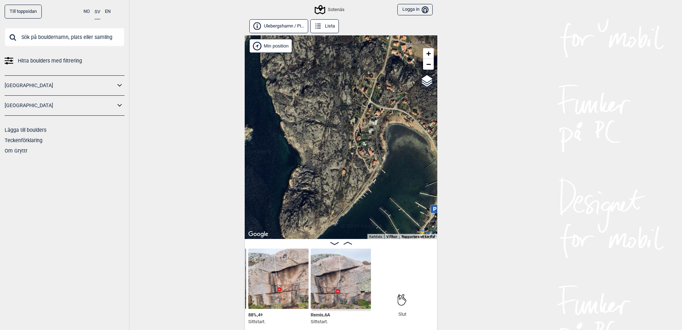
click at [301, 162] on div "Sotenäs Min position 100 m + − OpenStreetMap Google satellite Leaflet Kortkomma…" at bounding box center [341, 136] width 193 height 203
click at [305, 158] on div "Sotenäs Min position 100 m + − OpenStreetMap Google satellite Leaflet Kortkomma…" at bounding box center [341, 136] width 193 height 203
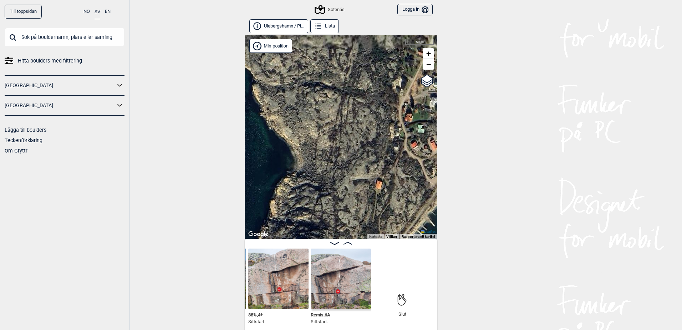
click at [297, 164] on div "Sotenäs Min position 50 m + − OpenStreetMap Google satellite Leaflet Kortkomman…" at bounding box center [341, 136] width 193 height 203
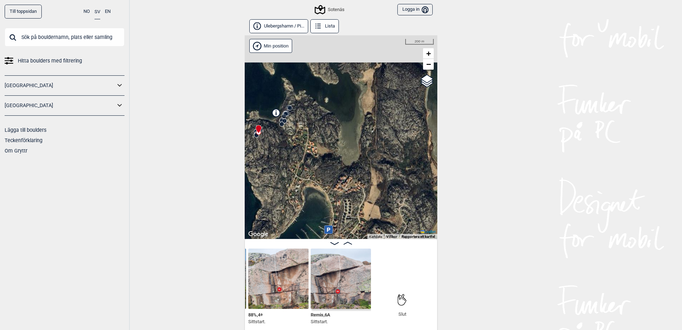
drag, startPoint x: 345, startPoint y: 112, endPoint x: 271, endPoint y: 210, distance: 122.3
click at [271, 210] on div "Sotenäs Min position 200 m + − OpenStreetMap Google satellite Leaflet Kortkomma…" at bounding box center [341, 136] width 193 height 203
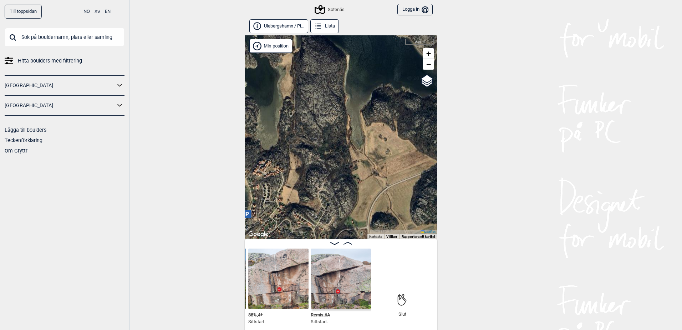
drag, startPoint x: 368, startPoint y: 168, endPoint x: 330, endPoint y: 96, distance: 81.2
click at [330, 96] on div "Sotenäs Min position 200 m + − OpenStreetMap Google satellite Leaflet Kortkomma…" at bounding box center [341, 136] width 193 height 203
click at [338, 9] on div "Sotenäs" at bounding box center [330, 9] width 29 height 9
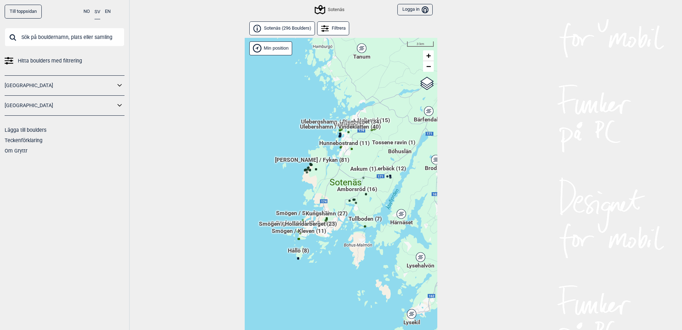
scroll to position [18, 0]
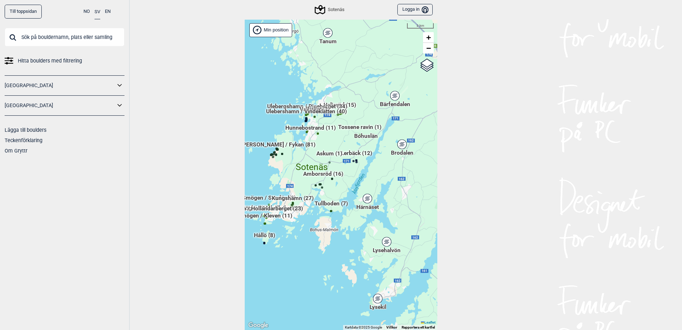
drag, startPoint x: 389, startPoint y: 188, endPoint x: 348, endPoint y: 191, distance: 40.4
click at [348, 191] on div "Hallingdal Gol [PERSON_NAME] Kolomoen [GEOGRAPHIC_DATA] [GEOGRAPHIC_DATA] [GEOG…" at bounding box center [341, 175] width 193 height 310
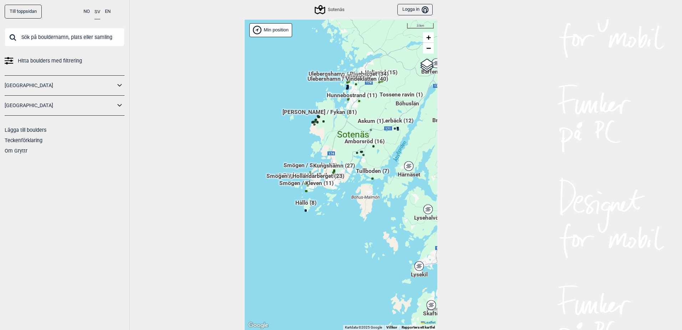
drag, startPoint x: 318, startPoint y: 192, endPoint x: 366, endPoint y: 159, distance: 57.6
click at [366, 159] on div "Hallingdal Gol [PERSON_NAME] Kolomoen [GEOGRAPHIC_DATA] [GEOGRAPHIC_DATA] [GEOG…" at bounding box center [341, 175] width 193 height 310
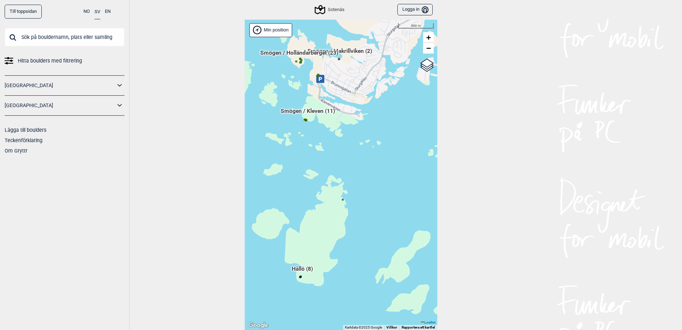
click at [297, 277] on span "Hållö (8)" at bounding box center [302, 271] width 21 height 14
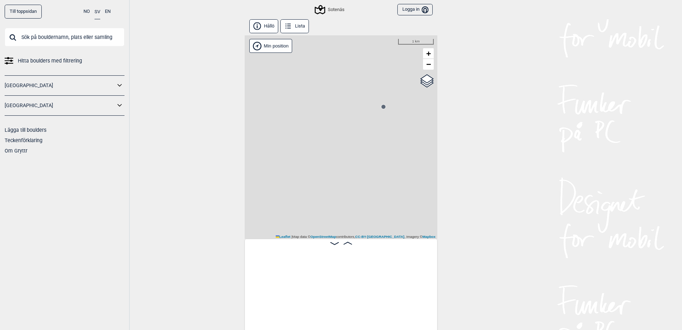
scroll to position [0, 56]
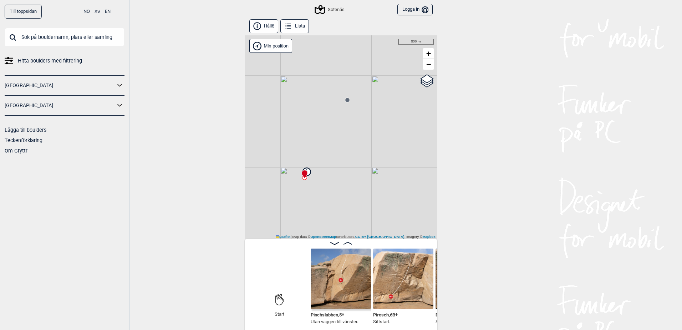
drag, startPoint x: 366, startPoint y: 210, endPoint x: 354, endPoint y: 176, distance: 35.4
click at [354, 176] on div "Sotenäs Min position 500 m + − OpenStreetMap Google satellite Leaflet | Map dat…" at bounding box center [341, 136] width 193 height 203
click at [350, 275] on img at bounding box center [341, 278] width 60 height 60
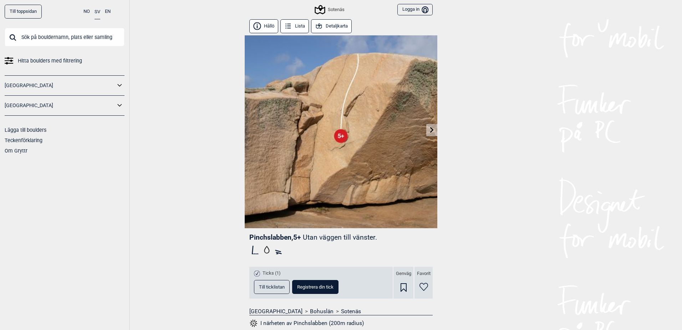
click at [429, 129] on icon at bounding box center [432, 130] width 6 height 6
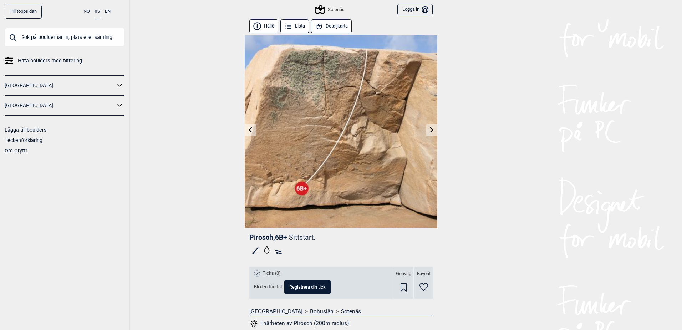
click at [430, 134] on link at bounding box center [431, 130] width 11 height 12
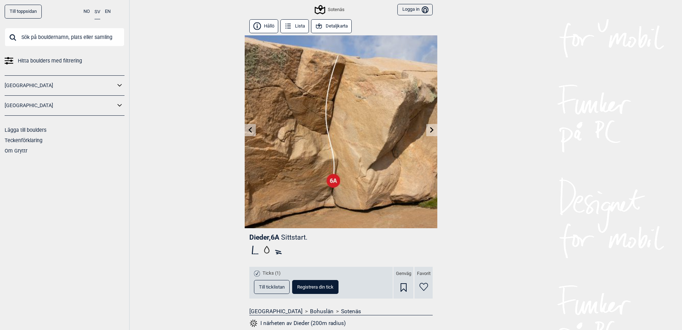
click at [430, 134] on link at bounding box center [431, 130] width 11 height 12
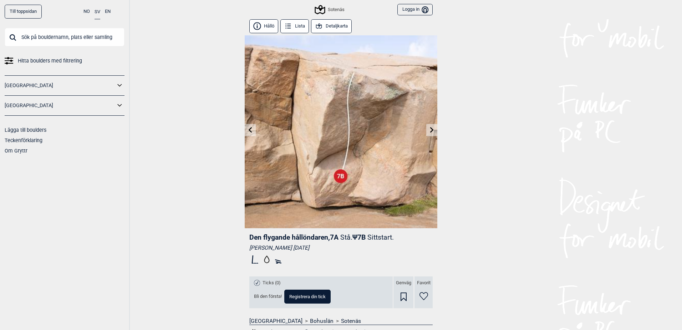
click at [430, 134] on link at bounding box center [431, 130] width 11 height 12
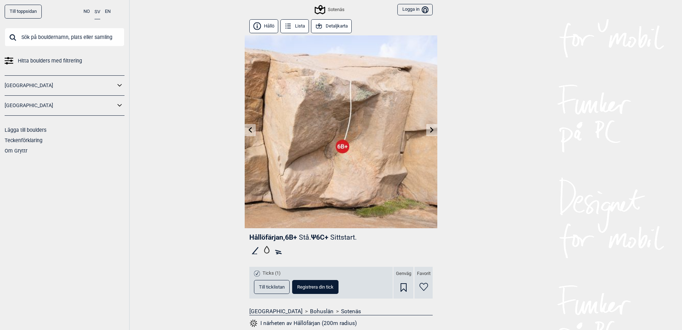
click at [430, 134] on link at bounding box center [431, 130] width 11 height 12
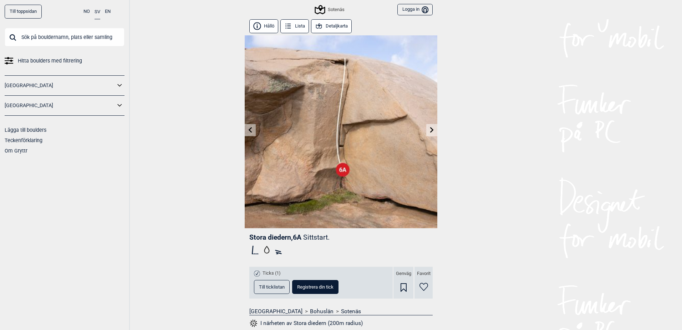
click at [430, 134] on link at bounding box center [431, 130] width 11 height 12
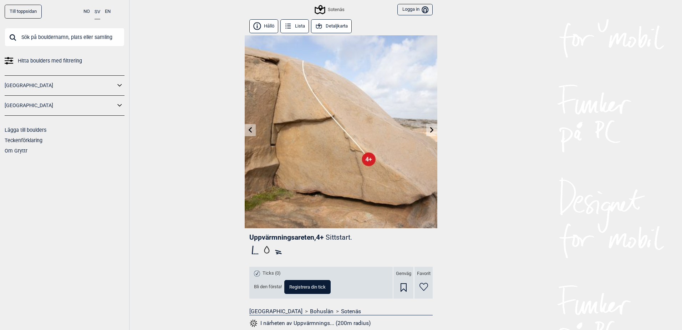
click at [430, 134] on link at bounding box center [431, 130] width 11 height 12
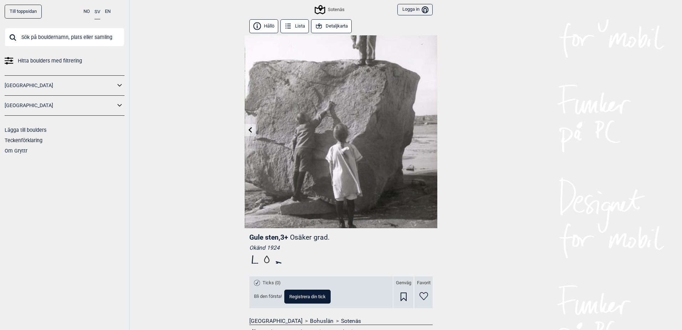
click at [218, 132] on div "Till toppsidan NO SV EN Hitta boulders med filtrering [GEOGRAPHIC_DATA] [GEOGRA…" at bounding box center [341, 165] width 682 height 330
click at [248, 131] on icon at bounding box center [251, 130] width 6 height 6
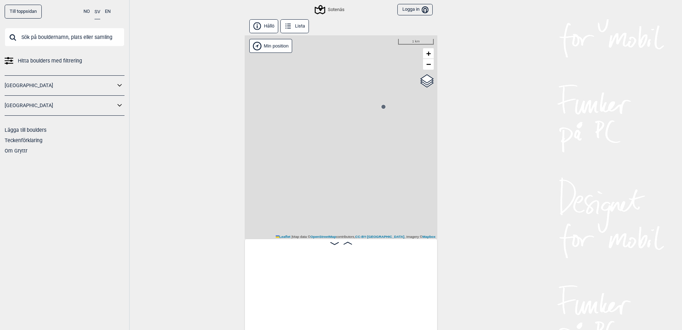
scroll to position [0, 56]
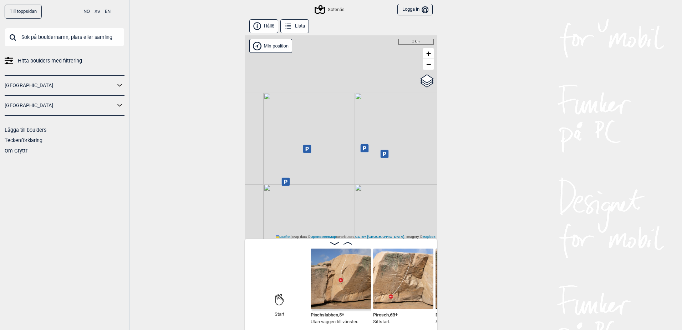
drag, startPoint x: 364, startPoint y: 98, endPoint x: 337, endPoint y: 220, distance: 124.9
click at [337, 220] on div "Sotenäs Min position 1 km + − OpenStreetMap Google satellite Leaflet | Map data…" at bounding box center [341, 136] width 193 height 203
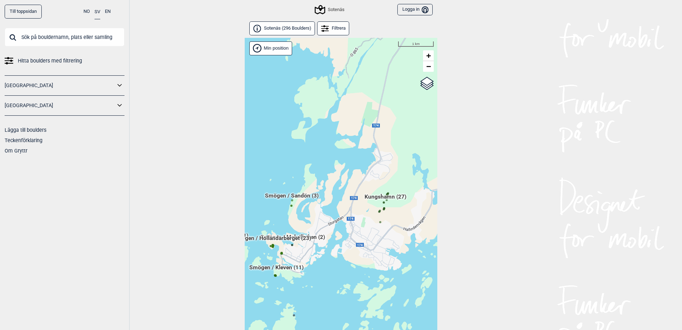
scroll to position [18, 0]
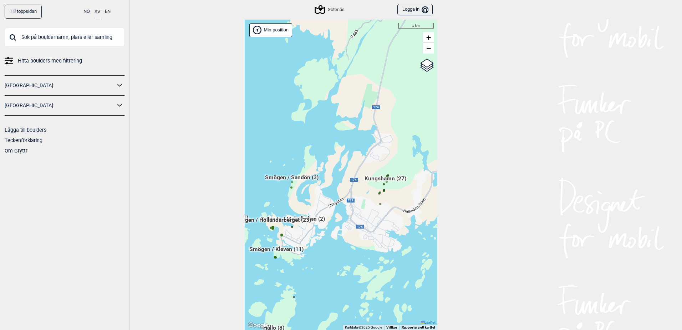
click at [289, 205] on div "Hallingdal Gol [PERSON_NAME] Kolomoen [GEOGRAPHIC_DATA] [GEOGRAPHIC_DATA] [GEOG…" at bounding box center [341, 175] width 193 height 310
click at [290, 187] on circle at bounding box center [291, 187] width 2 height 2
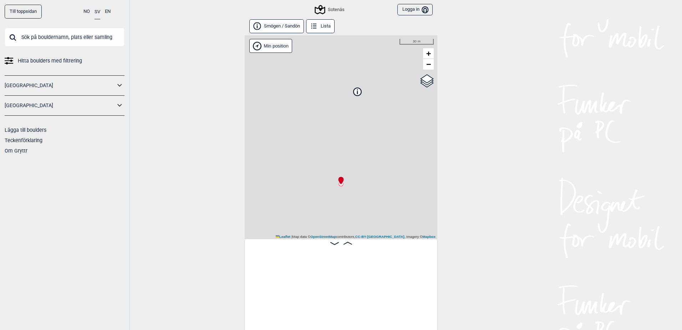
scroll to position [0, 118]
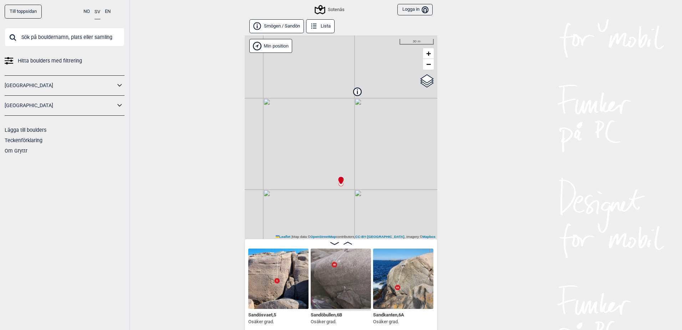
click at [346, 276] on img at bounding box center [341, 278] width 60 height 60
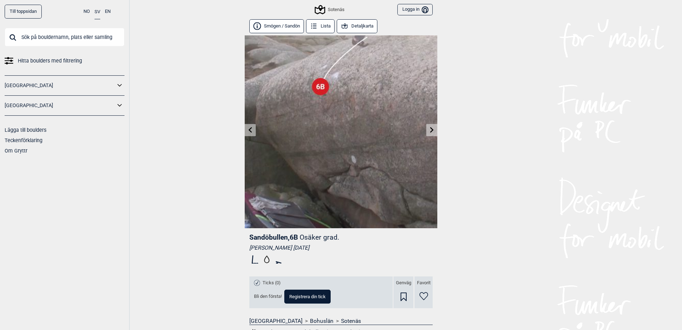
click at [347, 24] on button "Detaljkarta" at bounding box center [357, 26] width 41 height 14
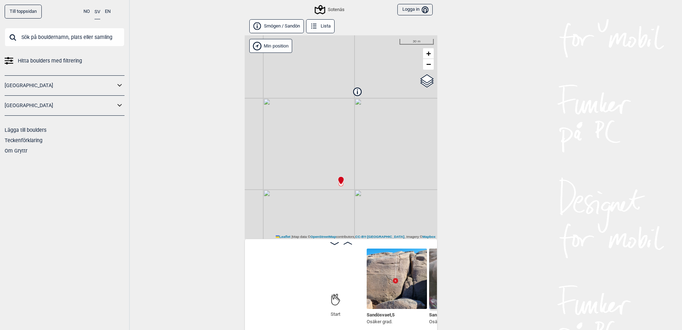
scroll to position [0, 118]
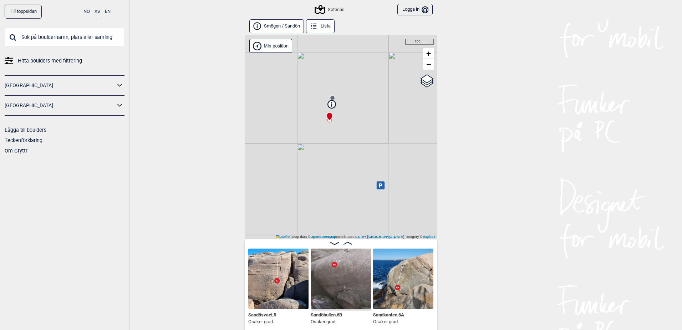
drag, startPoint x: 374, startPoint y: 215, endPoint x: 339, endPoint y: 129, distance: 93.3
click at [339, 129] on div "Sotenäs Min position 200 m + − OpenStreetMap Google satellite Leaflet | Map dat…" at bounding box center [341, 136] width 193 height 203
drag, startPoint x: 370, startPoint y: 189, endPoint x: 285, endPoint y: 141, distance: 98.1
click at [285, 141] on div "Sotenäs Min position 200 m + − OpenStreetMap Google satellite Leaflet | Map dat…" at bounding box center [341, 136] width 193 height 203
click at [327, 7] on div "Sotenäs" at bounding box center [330, 9] width 29 height 9
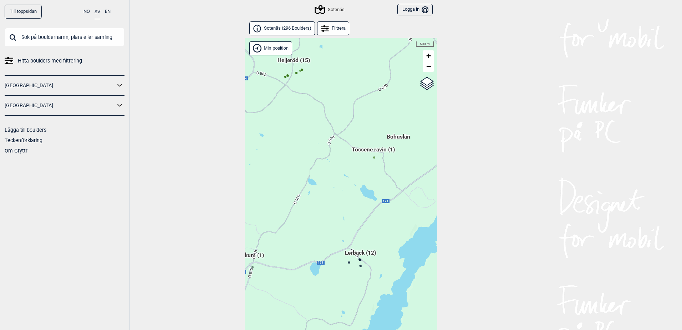
scroll to position [18, 0]
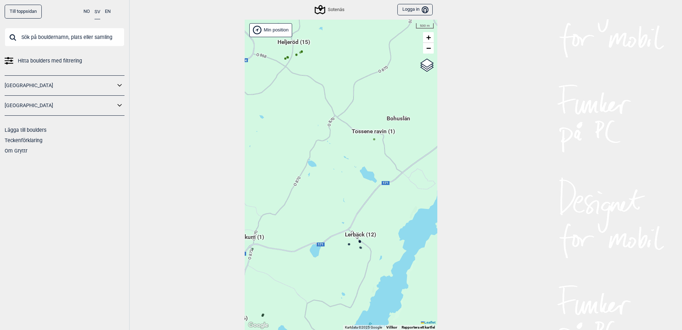
click at [372, 158] on div "Hallingdal Gol [PERSON_NAME] Kolomoen [GEOGRAPHIC_DATA] [GEOGRAPHIC_DATA] [GEOG…" at bounding box center [341, 175] width 193 height 310
click at [372, 140] on icon at bounding box center [374, 139] width 4 height 4
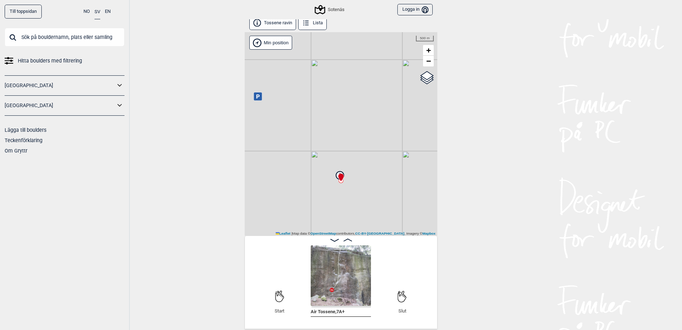
scroll to position [4, 0]
click at [337, 282] on img at bounding box center [341, 274] width 60 height 60
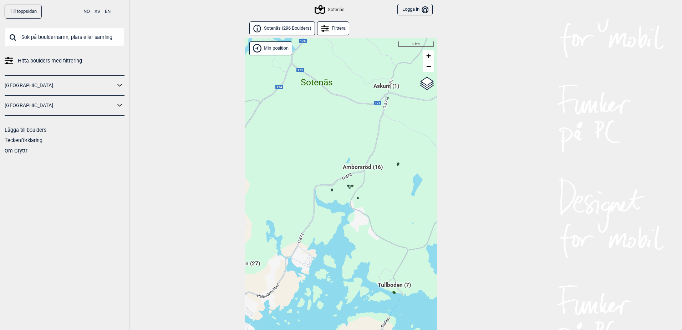
scroll to position [18, 0]
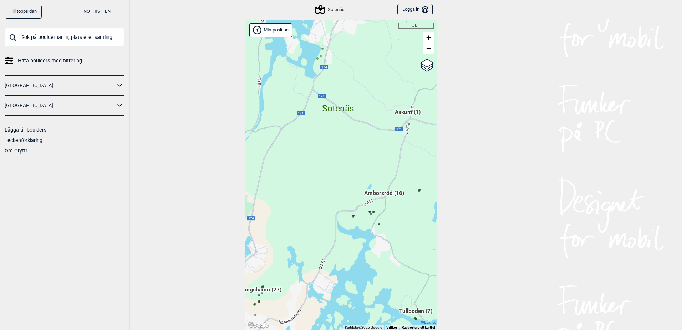
drag, startPoint x: 312, startPoint y: 157, endPoint x: 362, endPoint y: 296, distance: 147.3
click at [362, 298] on div "Hallingdal Gol [PERSON_NAME] Kolomoen [GEOGRAPHIC_DATA] [GEOGRAPHIC_DATA] [GEOG…" at bounding box center [341, 175] width 193 height 310
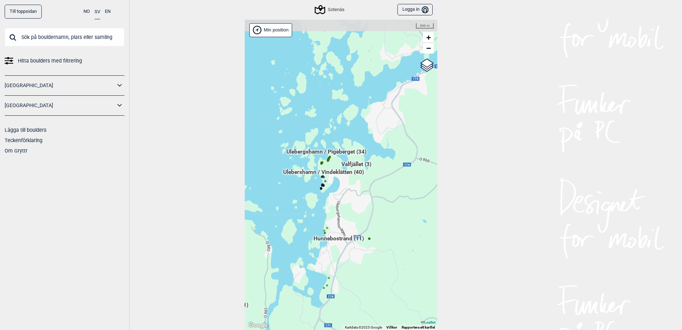
drag, startPoint x: 365, startPoint y: 196, endPoint x: 341, endPoint y: 320, distance: 126.0
click at [341, 320] on div "Hallingdal Gol [PERSON_NAME] Kolomoen [GEOGRAPHIC_DATA] [GEOGRAPHIC_DATA] [GEOG…" at bounding box center [341, 175] width 193 height 310
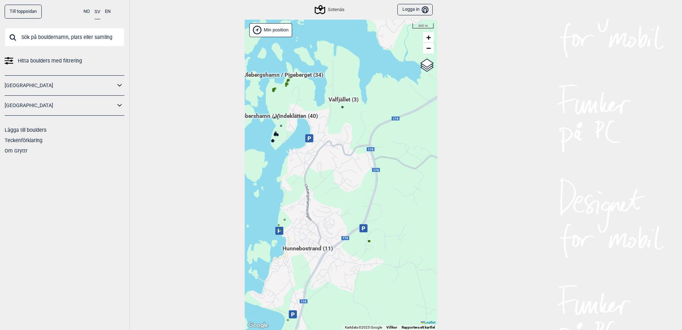
click at [368, 241] on circle at bounding box center [369, 241] width 2 height 2
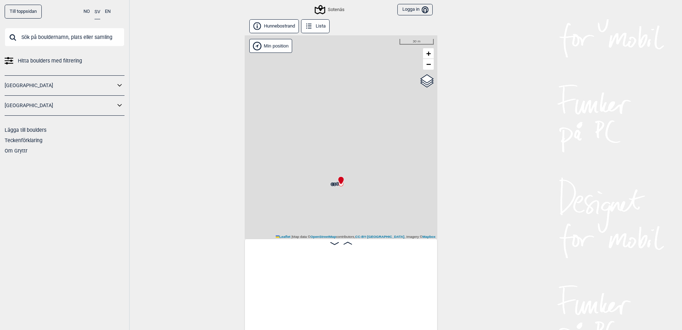
scroll to position [0, 241]
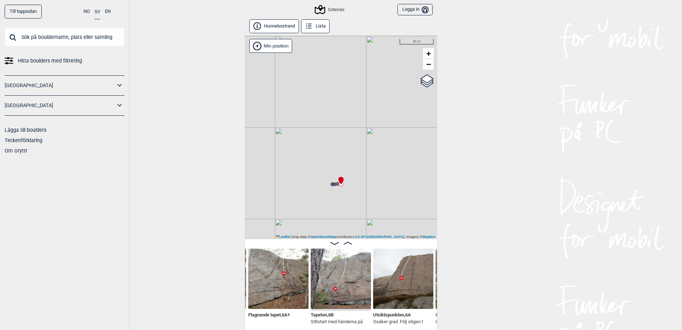
click at [282, 282] on img at bounding box center [278, 278] width 60 height 60
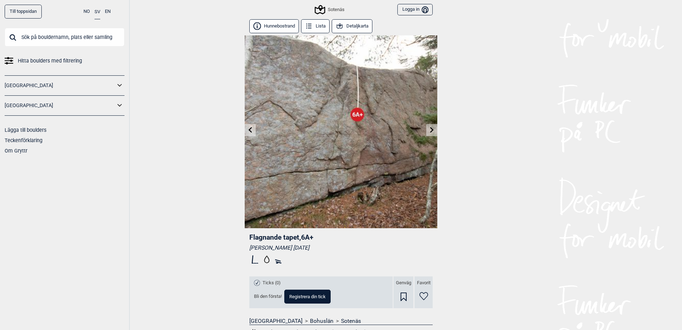
click at [430, 133] on link at bounding box center [431, 130] width 11 height 12
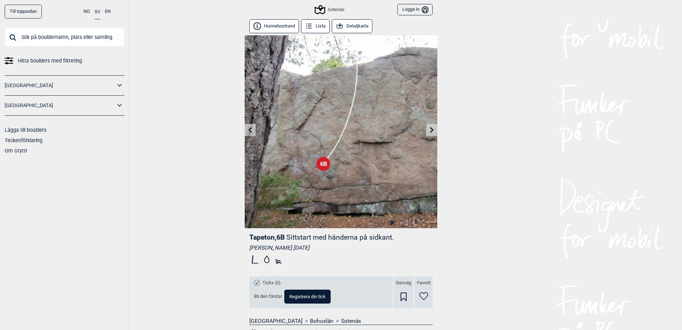
click at [430, 131] on icon at bounding box center [432, 130] width 4 height 6
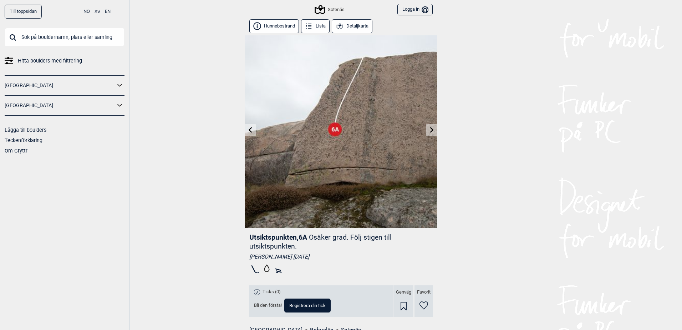
click at [330, 11] on div "Sotenäs" at bounding box center [330, 9] width 29 height 9
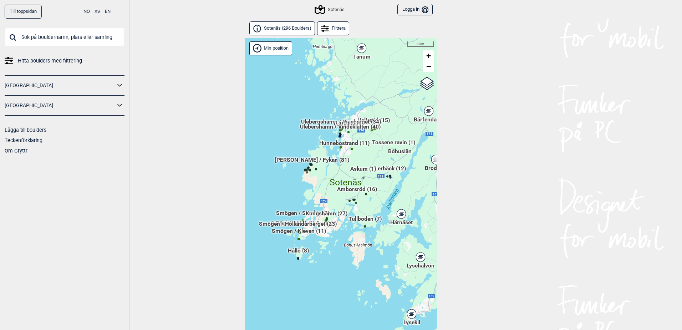
scroll to position [18, 0]
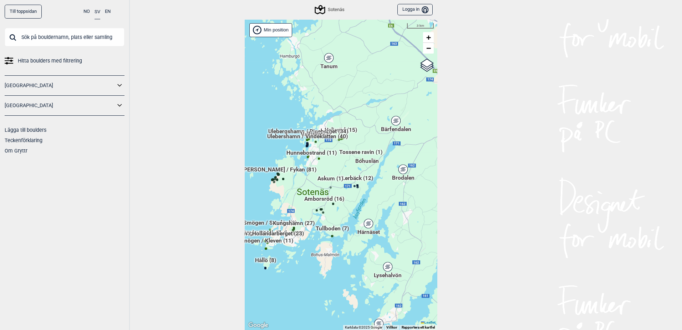
drag, startPoint x: 369, startPoint y: 187, endPoint x: 336, endPoint y: 215, distance: 43.0
click at [336, 215] on div "Hallingdal Gol [PERSON_NAME] Kolomoen [GEOGRAPHIC_DATA] [GEOGRAPHIC_DATA] [GEOG…" at bounding box center [341, 175] width 193 height 310
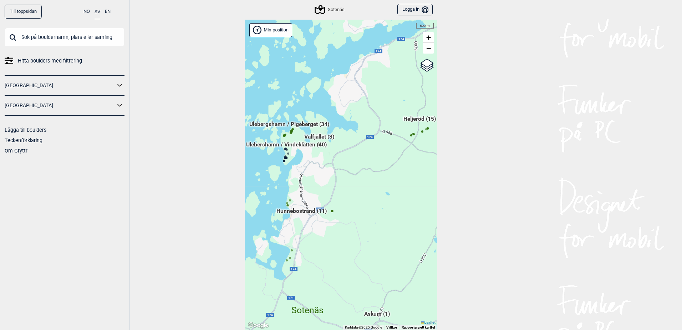
drag, startPoint x: 289, startPoint y: 211, endPoint x: 332, endPoint y: 250, distance: 57.8
click at [325, 255] on div "Hallingdal Gol [PERSON_NAME] Kolomoen [GEOGRAPHIC_DATA] [GEOGRAPHIC_DATA] [GEOG…" at bounding box center [341, 175] width 193 height 310
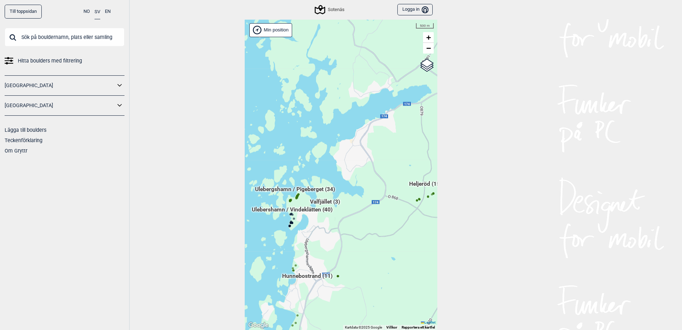
drag, startPoint x: 368, startPoint y: 167, endPoint x: 377, endPoint y: 227, distance: 60.1
click at [377, 227] on div "Hallingdal Gol [PERSON_NAME] Kolomoen [GEOGRAPHIC_DATA] [GEOGRAPHIC_DATA] [GEOG…" at bounding box center [341, 175] width 193 height 310
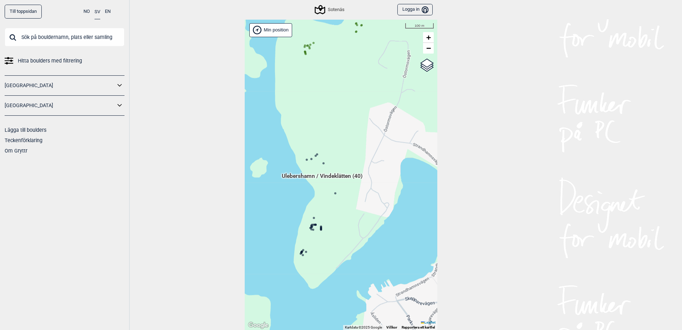
click at [306, 159] on circle at bounding box center [307, 159] width 2 height 2
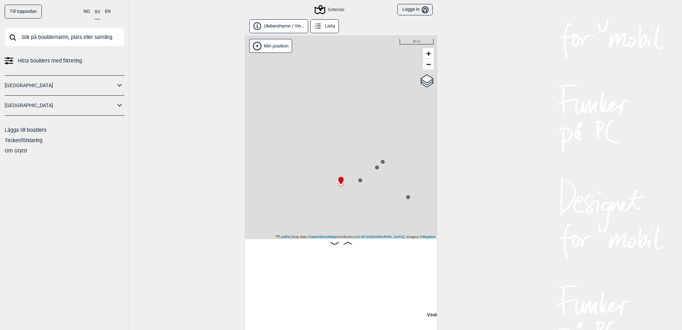
scroll to position [0, 241]
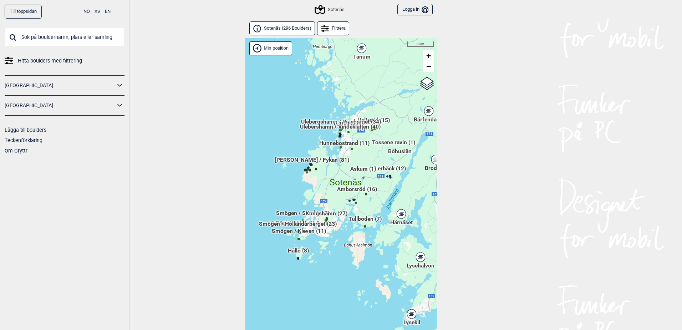
drag, startPoint x: 188, startPoint y: 230, endPoint x: 371, endPoint y: 70, distance: 243.9
click at [371, 70] on div "Hallingdal Gol [PERSON_NAME] Kolomoen [GEOGRAPHIC_DATA] [GEOGRAPHIC_DATA] [GEOG…" at bounding box center [341, 193] width 193 height 310
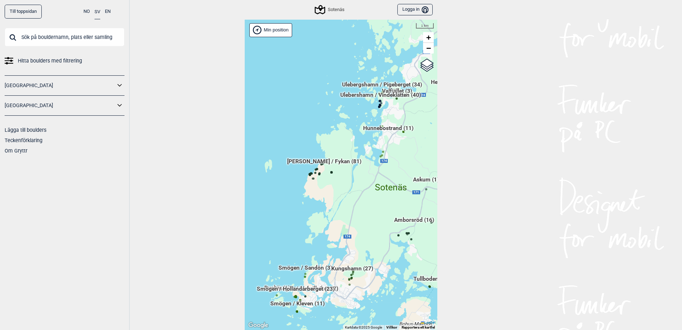
drag, startPoint x: 322, startPoint y: 225, endPoint x: 396, endPoint y: 199, distance: 78.3
click at [395, 199] on div "Hallingdal Gol [PERSON_NAME] Kolomoen [GEOGRAPHIC_DATA] [GEOGRAPHIC_DATA] [GEOG…" at bounding box center [341, 175] width 193 height 310
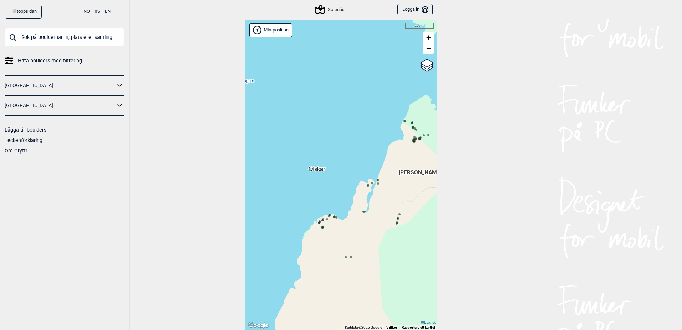
click at [317, 221] on icon at bounding box center [319, 223] width 4 height 4
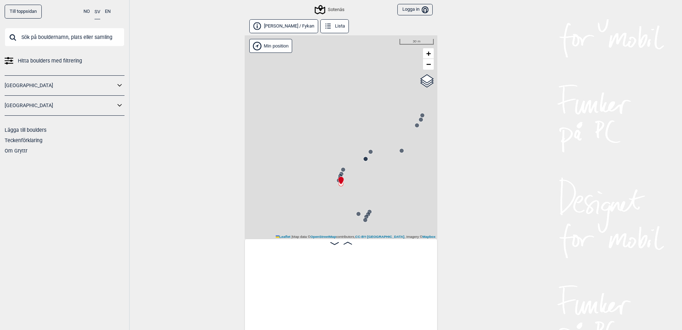
scroll to position [0, 964]
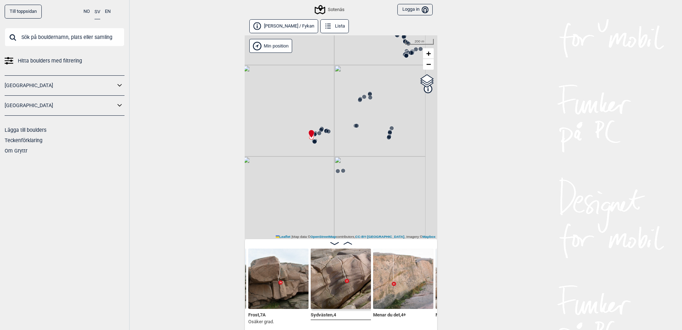
drag, startPoint x: 367, startPoint y: 204, endPoint x: 315, endPoint y: 138, distance: 83.9
click at [319, 141] on div "Sotenäs" at bounding box center [341, 136] width 193 height 203
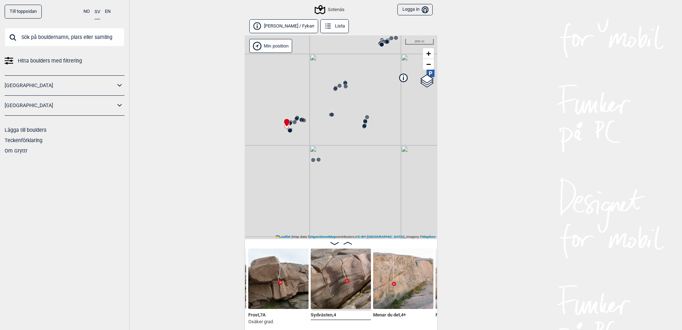
drag, startPoint x: 345, startPoint y: 162, endPoint x: 316, endPoint y: 157, distance: 29.0
click at [316, 157] on div "Sotenäs" at bounding box center [341, 136] width 193 height 203
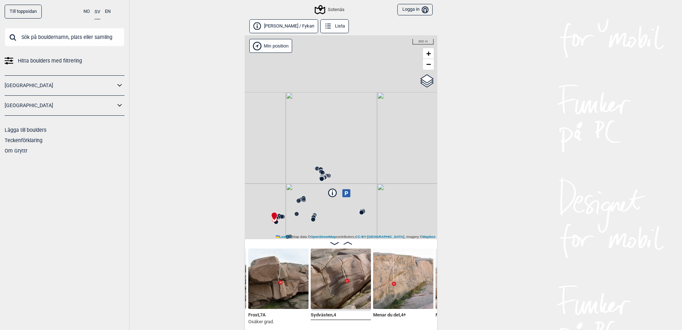
drag, startPoint x: 366, startPoint y: 122, endPoint x: 347, endPoint y: 193, distance: 73.4
click at [348, 197] on icon at bounding box center [346, 193] width 8 height 8
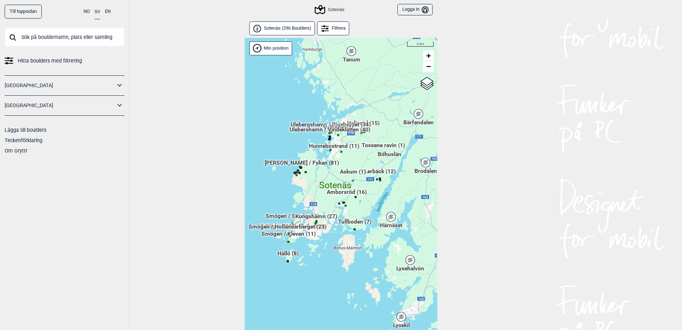
scroll to position [18, 0]
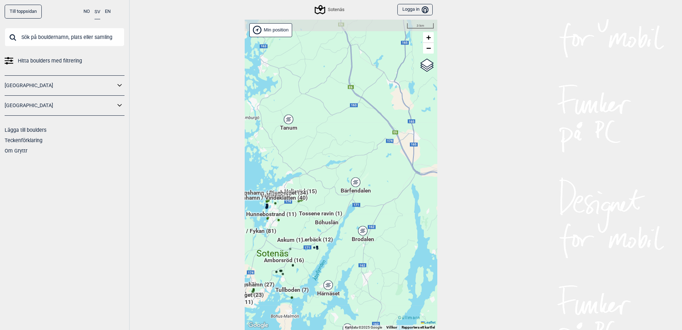
drag, startPoint x: 378, startPoint y: 164, endPoint x: 308, endPoint y: 253, distance: 113.2
click at [308, 253] on div "Hallingdal Gol [PERSON_NAME] Kolomoen [GEOGRAPHIC_DATA] [GEOGRAPHIC_DATA] [GEOG…" at bounding box center [341, 175] width 193 height 310
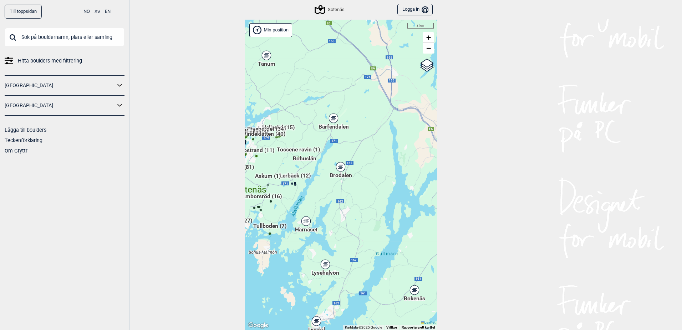
drag, startPoint x: 343, startPoint y: 240, endPoint x: 337, endPoint y: 128, distance: 112.5
click at [335, 129] on div "Hallingdal Gol [PERSON_NAME] Kolomoen [GEOGRAPHIC_DATA] [GEOGRAPHIC_DATA] [GEOG…" at bounding box center [341, 175] width 193 height 310
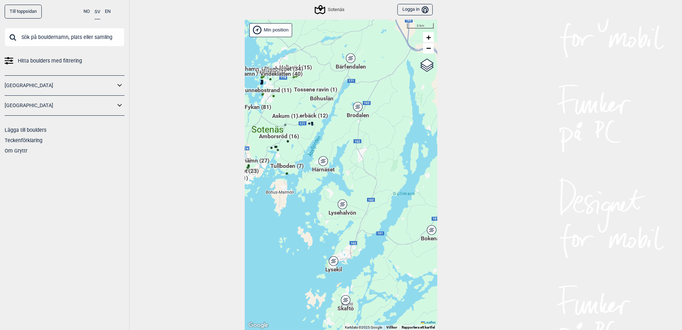
click at [321, 162] on div "Härnäset" at bounding box center [323, 161] width 4 height 4
